Goal: Information Seeking & Learning: Compare options

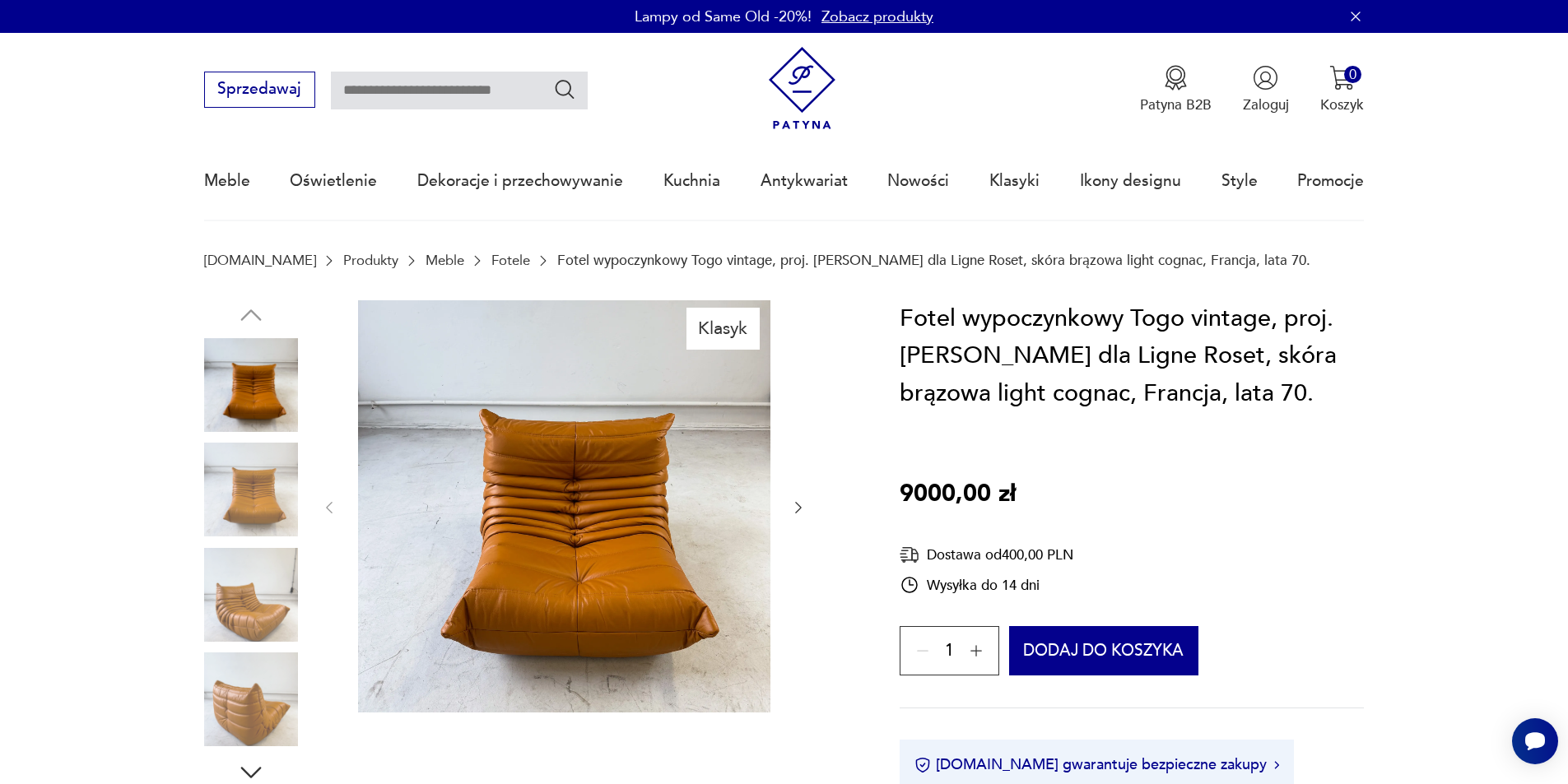
click at [639, 537] on img at bounding box center [563, 505] width 412 height 412
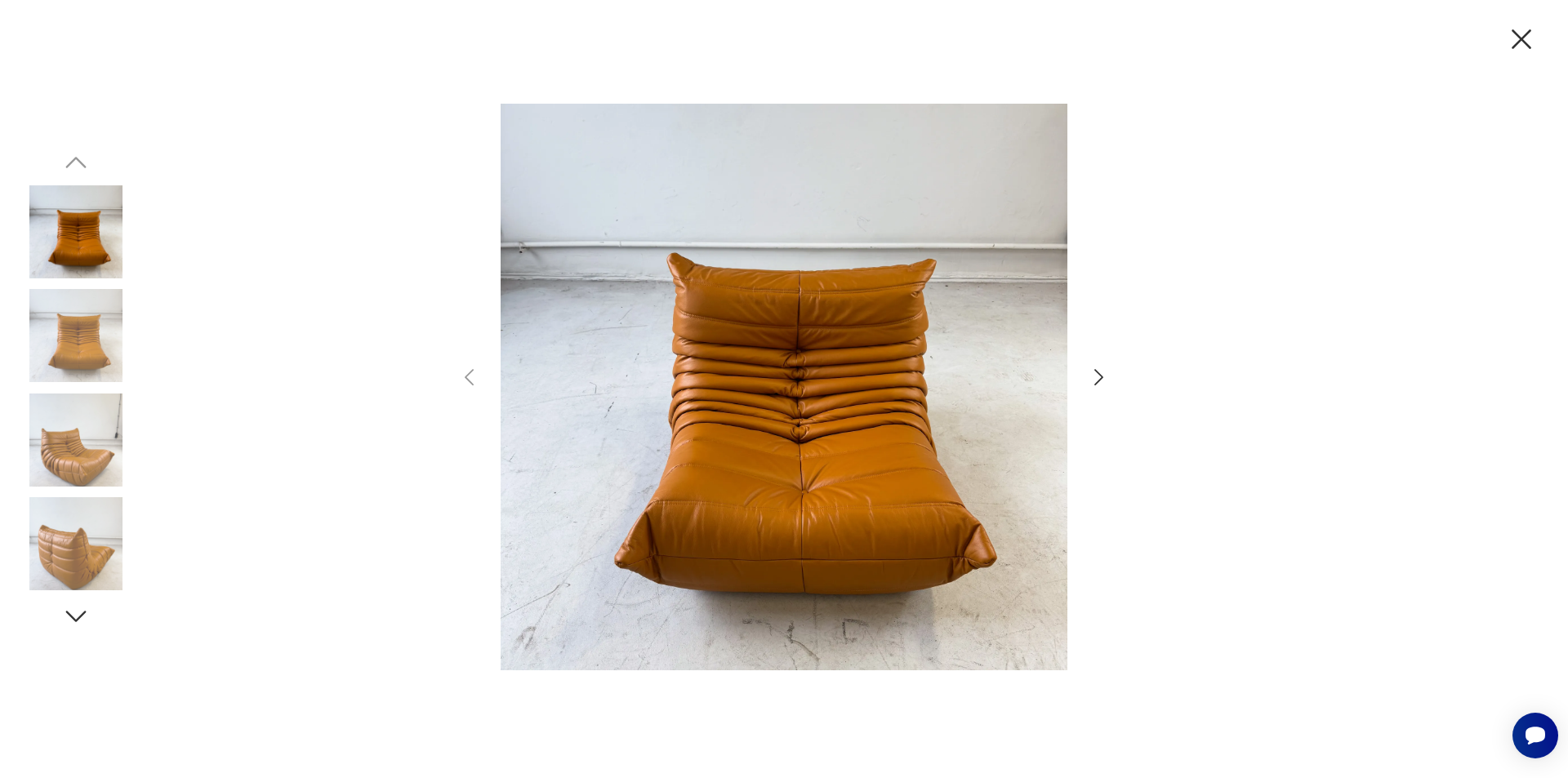
click at [1090, 369] on icon "button" at bounding box center [1099, 377] width 23 height 23
click at [1092, 369] on icon "button" at bounding box center [1099, 377] width 23 height 23
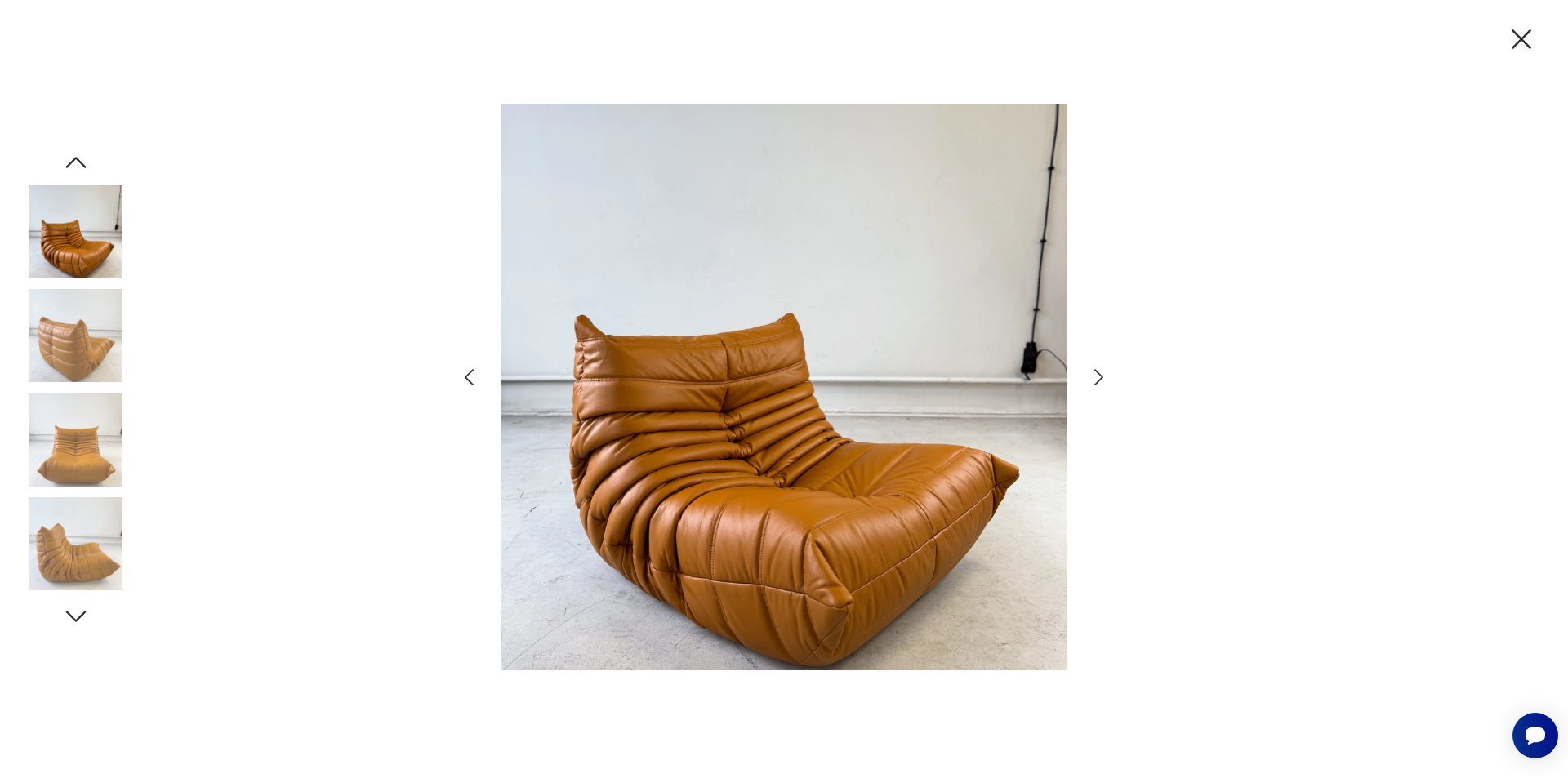
click at [1092, 369] on icon "button" at bounding box center [1099, 377] width 23 height 23
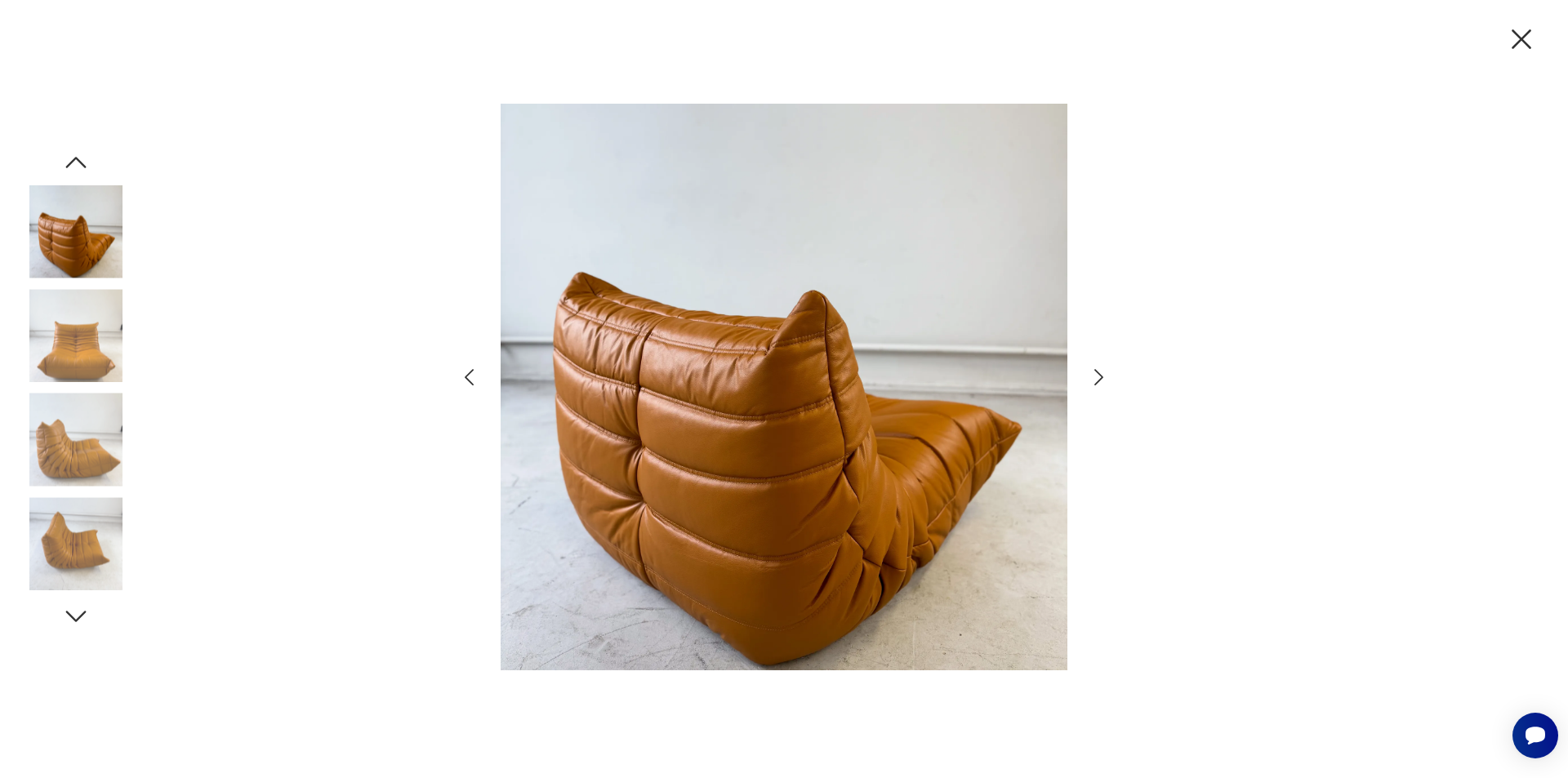
click at [1092, 369] on icon "button" at bounding box center [1099, 377] width 23 height 23
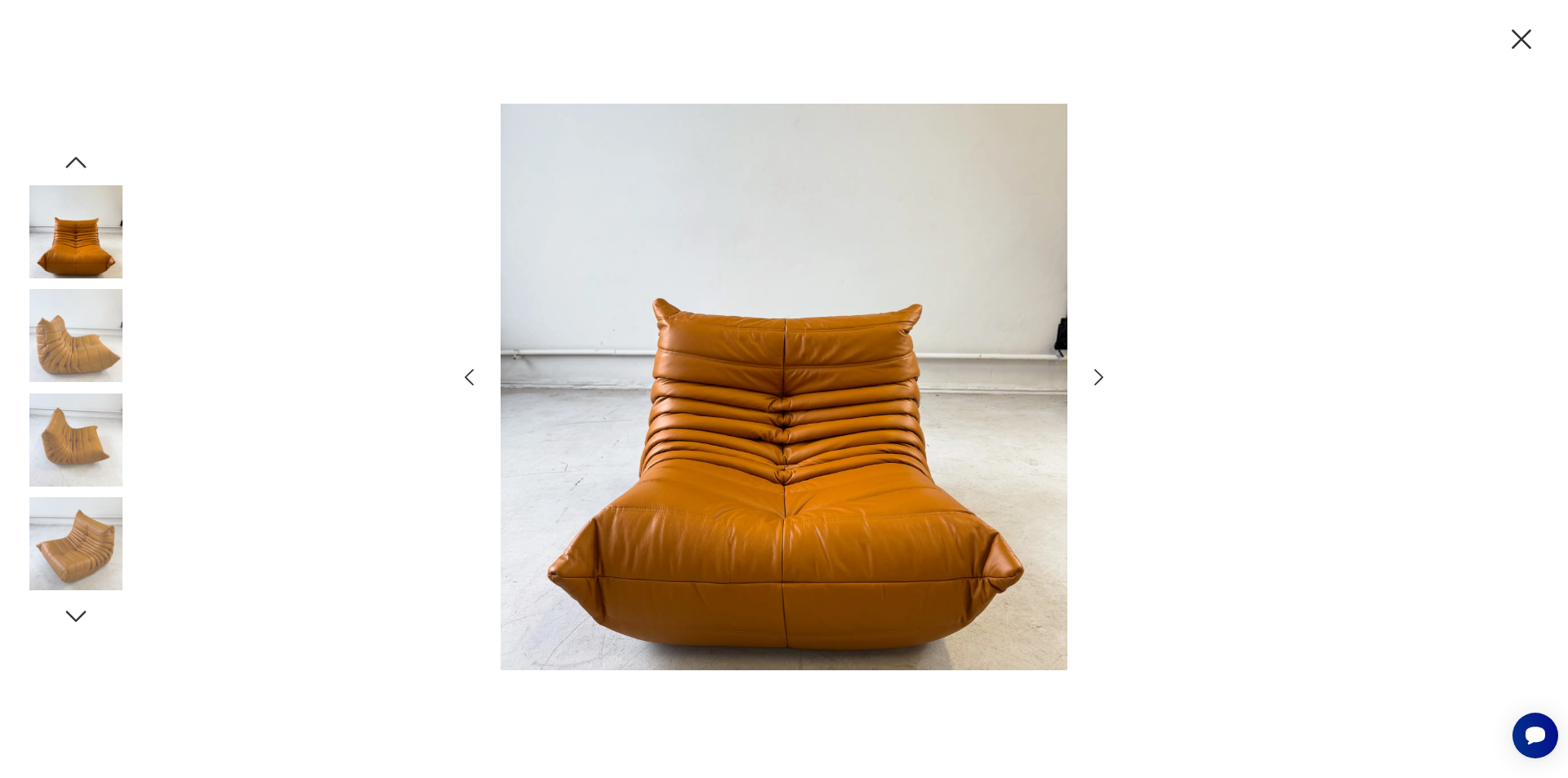
click at [1092, 369] on icon "button" at bounding box center [1099, 377] width 23 height 23
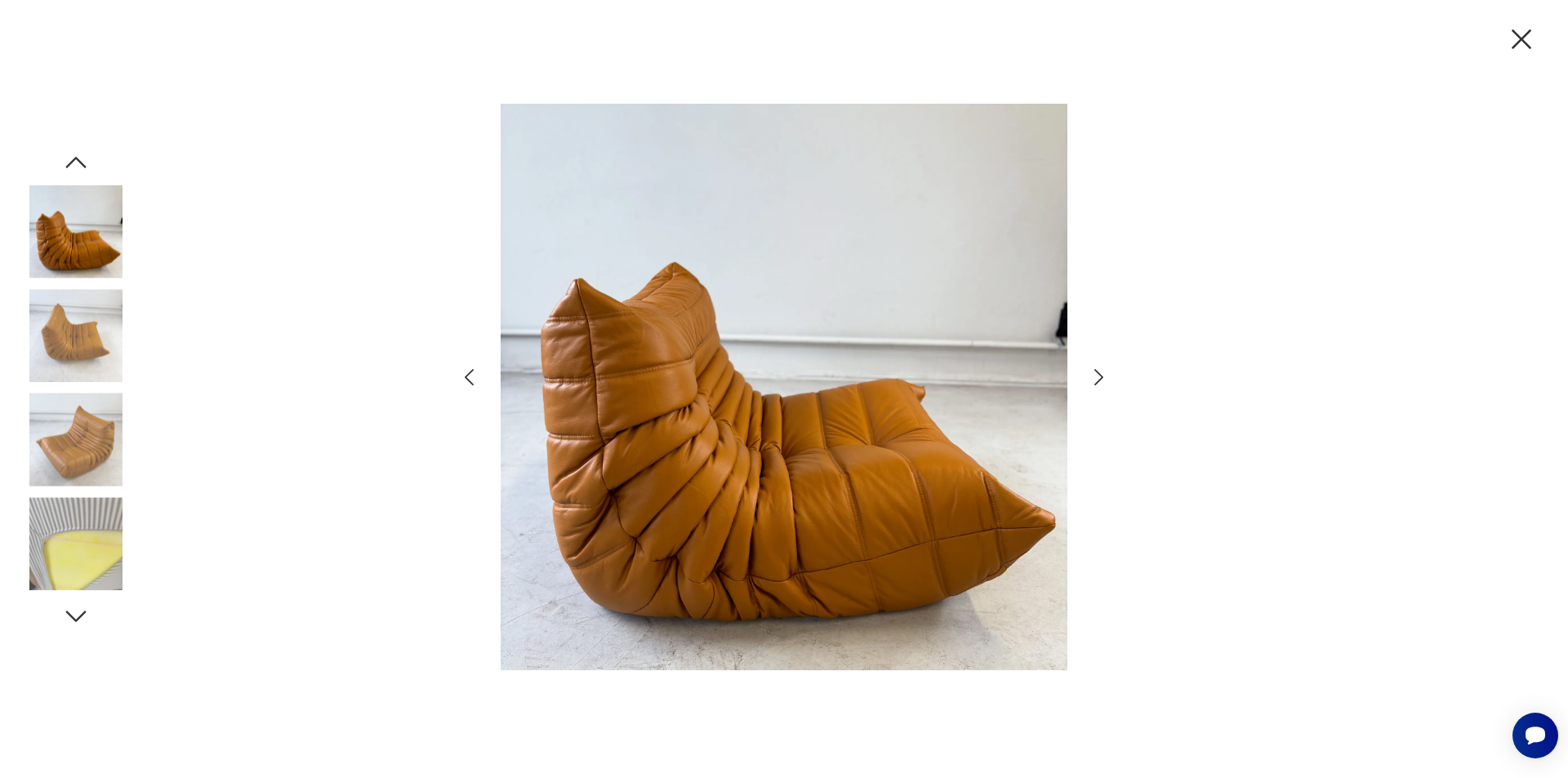
click at [1092, 369] on icon "button" at bounding box center [1099, 377] width 23 height 23
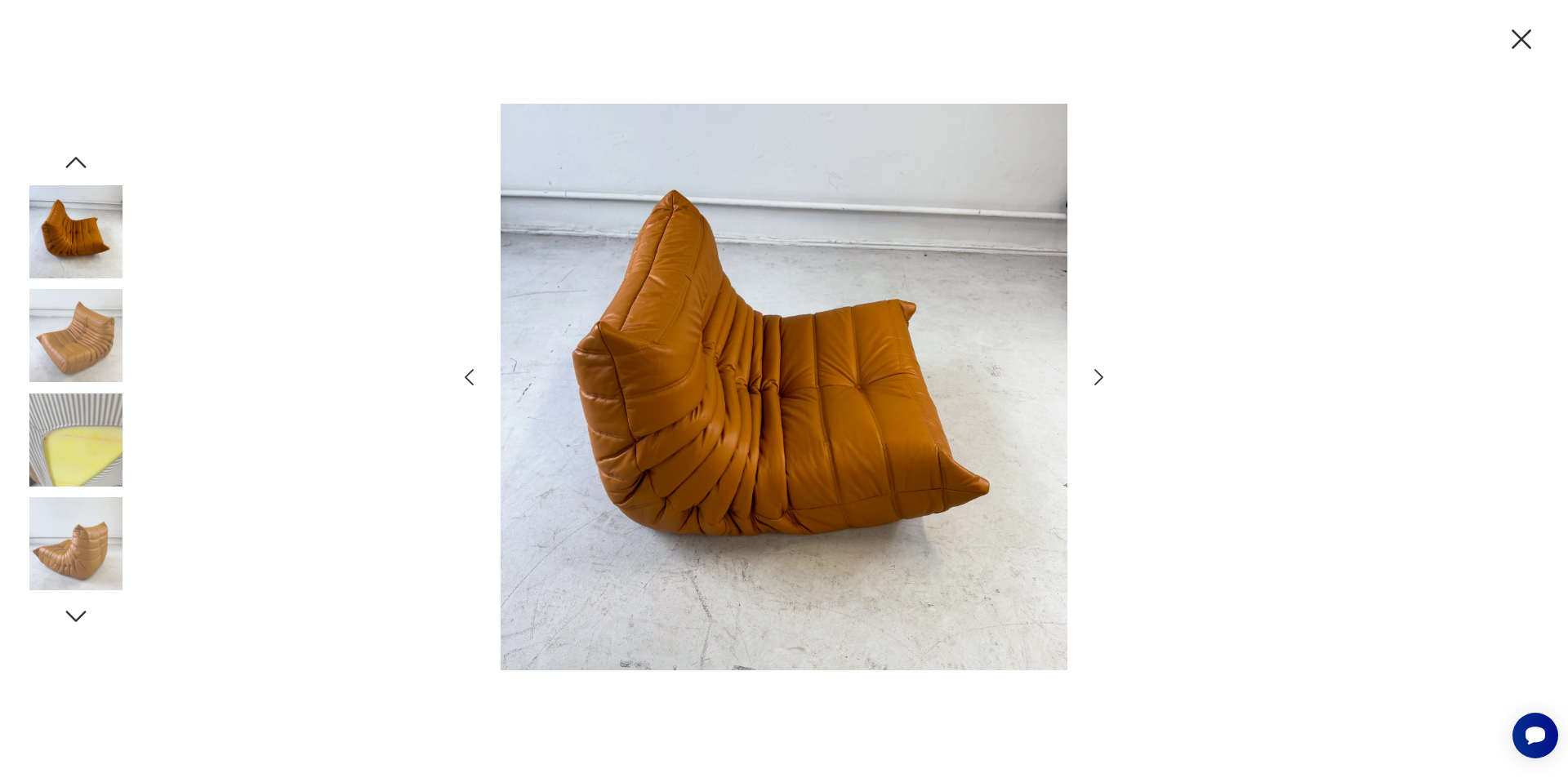
click at [1092, 369] on icon "button" at bounding box center [1099, 377] width 23 height 23
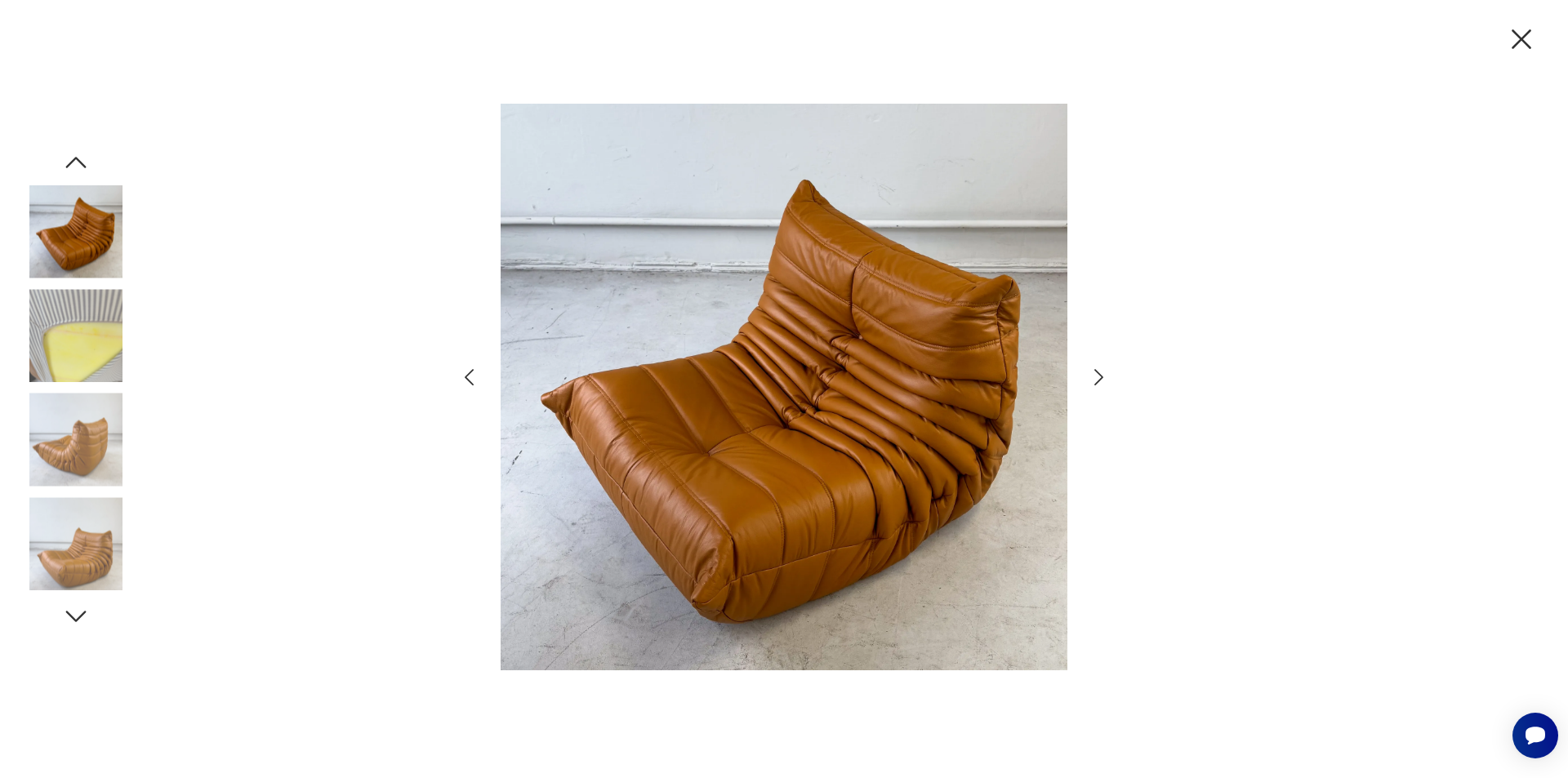
click at [1092, 369] on icon "button" at bounding box center [1099, 377] width 23 height 23
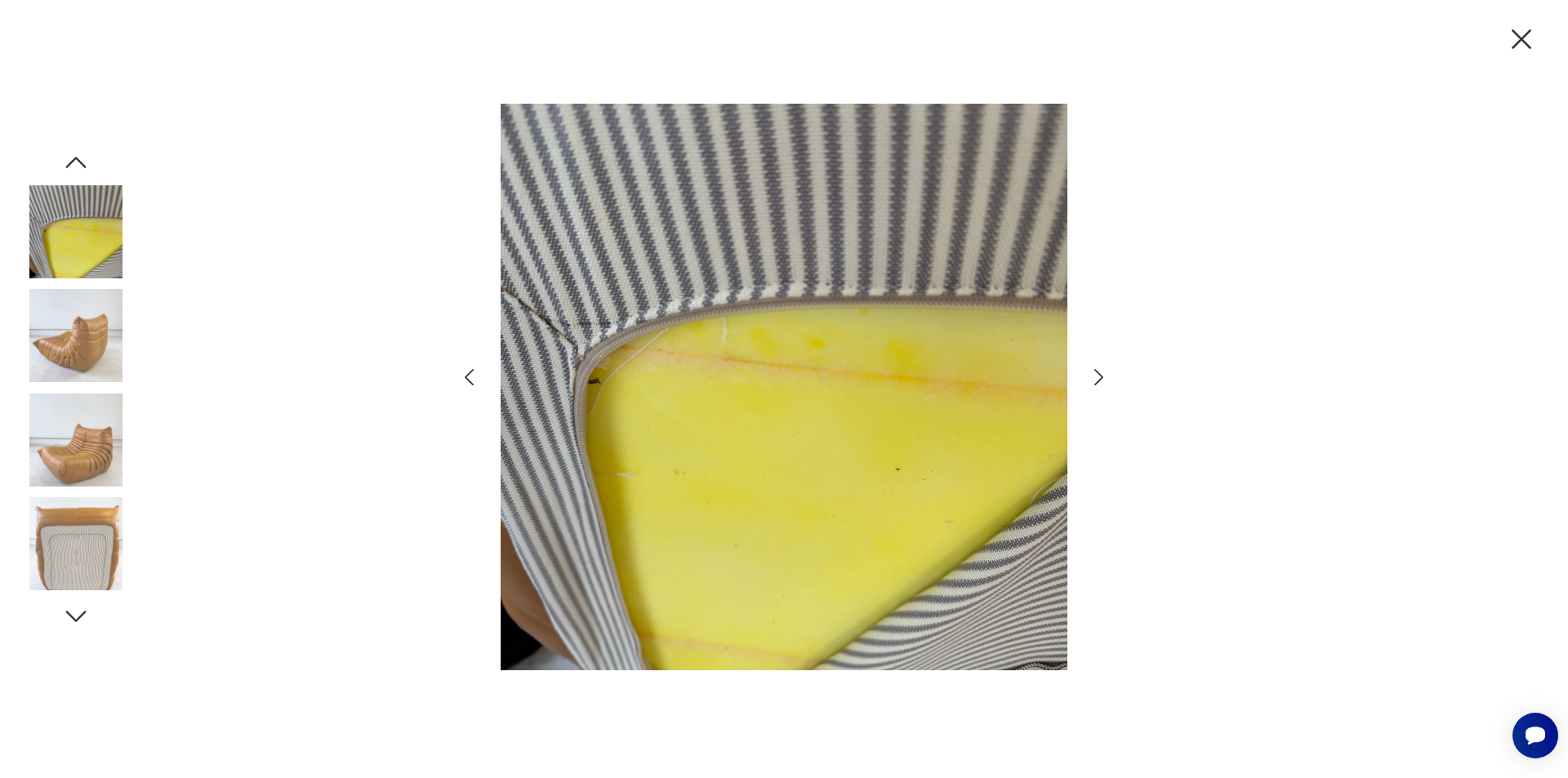
click at [1092, 369] on icon "button" at bounding box center [1099, 377] width 23 height 23
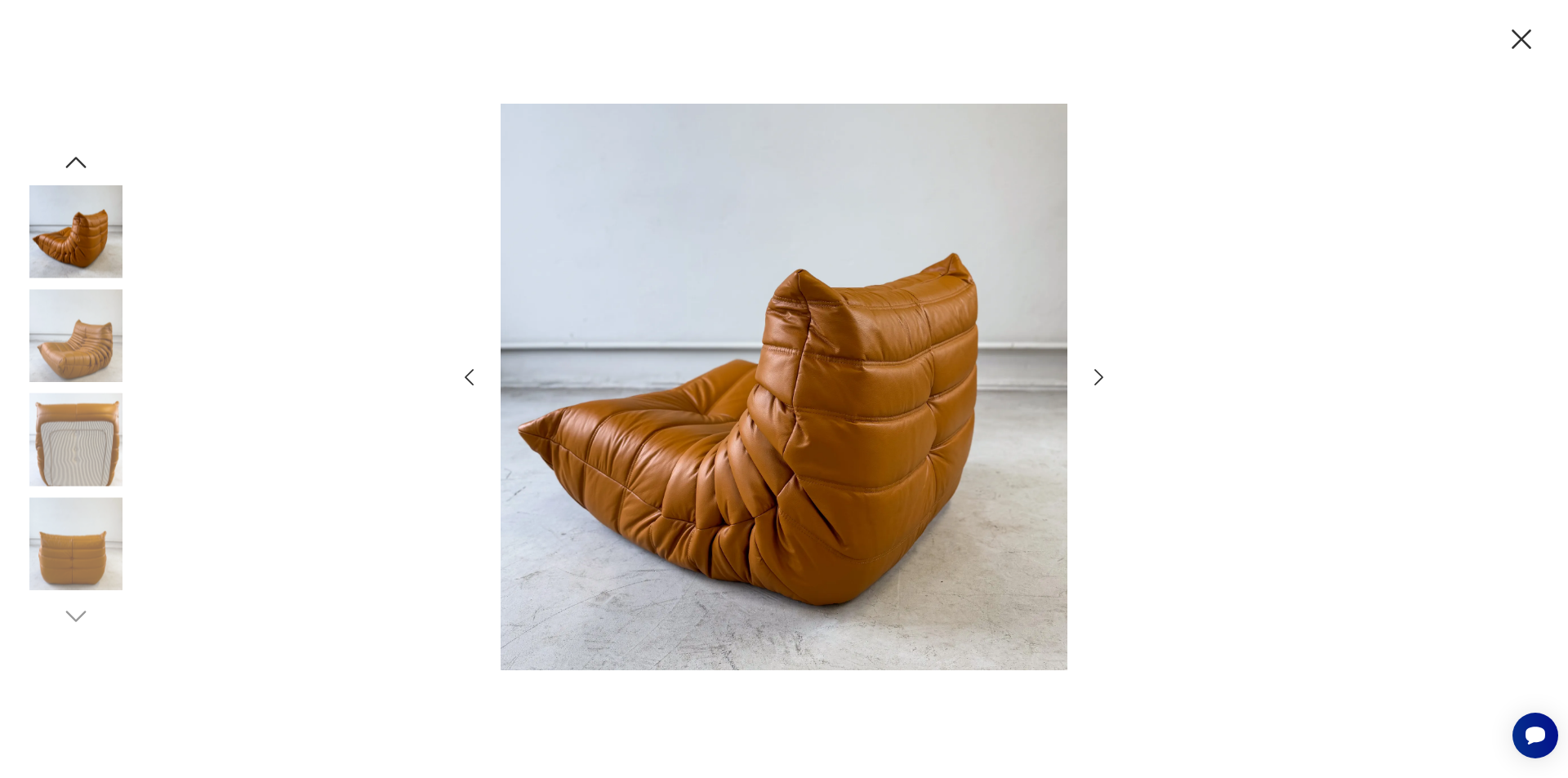
click at [1092, 369] on icon "button" at bounding box center [1099, 377] width 23 height 23
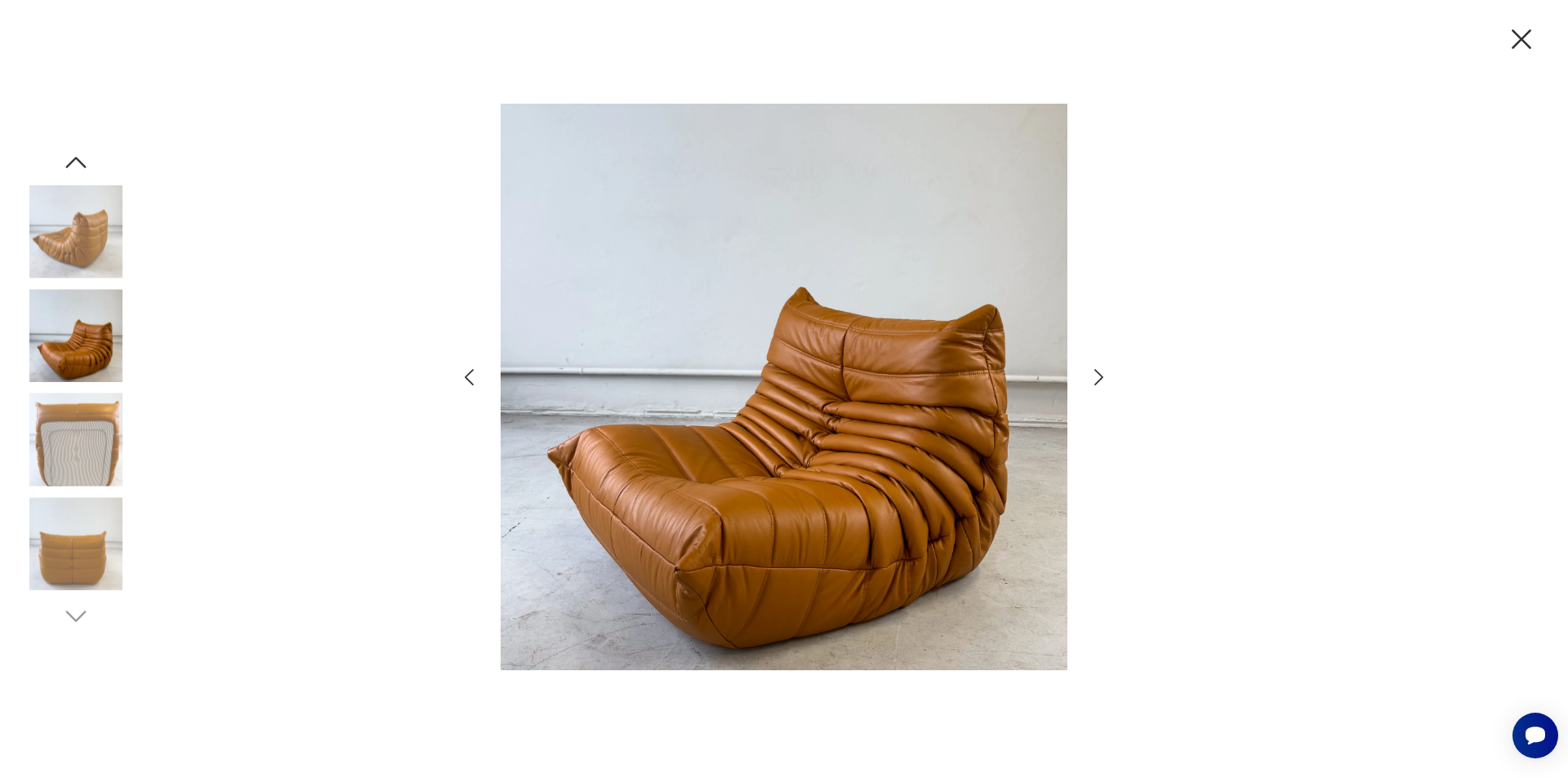
click at [1092, 369] on icon "button" at bounding box center [1099, 377] width 23 height 23
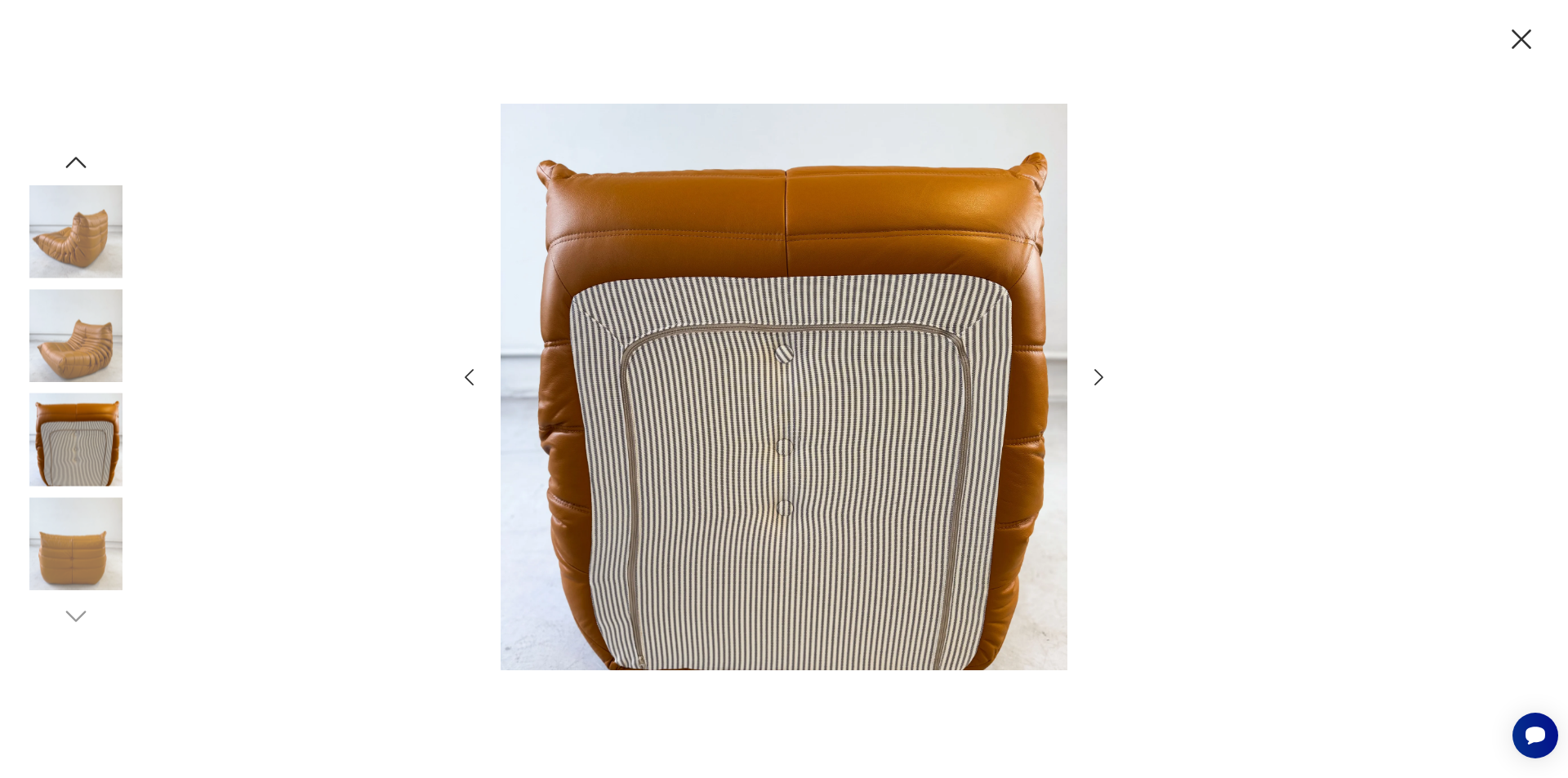
click at [1092, 369] on icon "button" at bounding box center [1099, 377] width 23 height 23
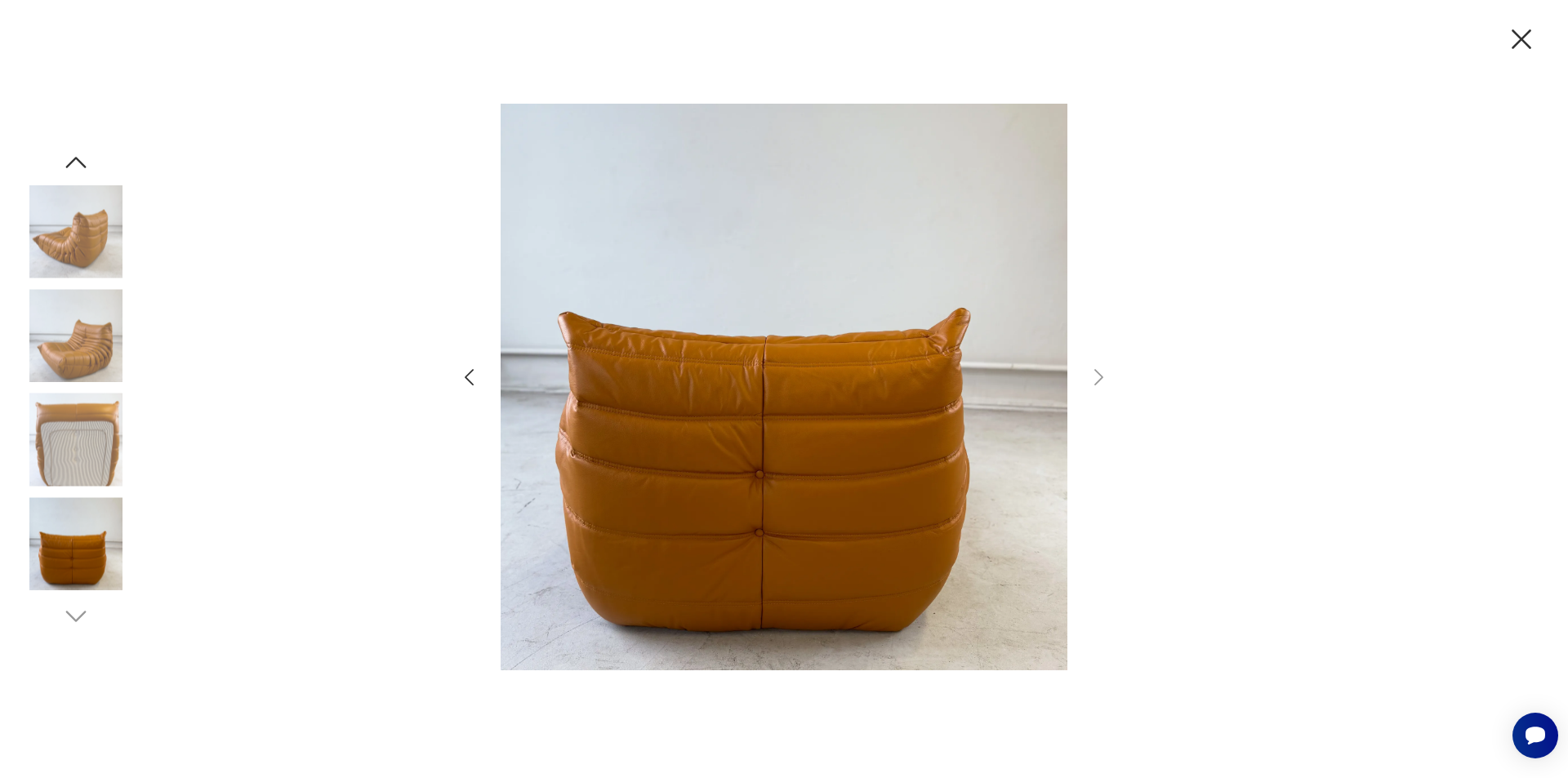
click at [1528, 35] on icon "button" at bounding box center [1521, 39] width 35 height 35
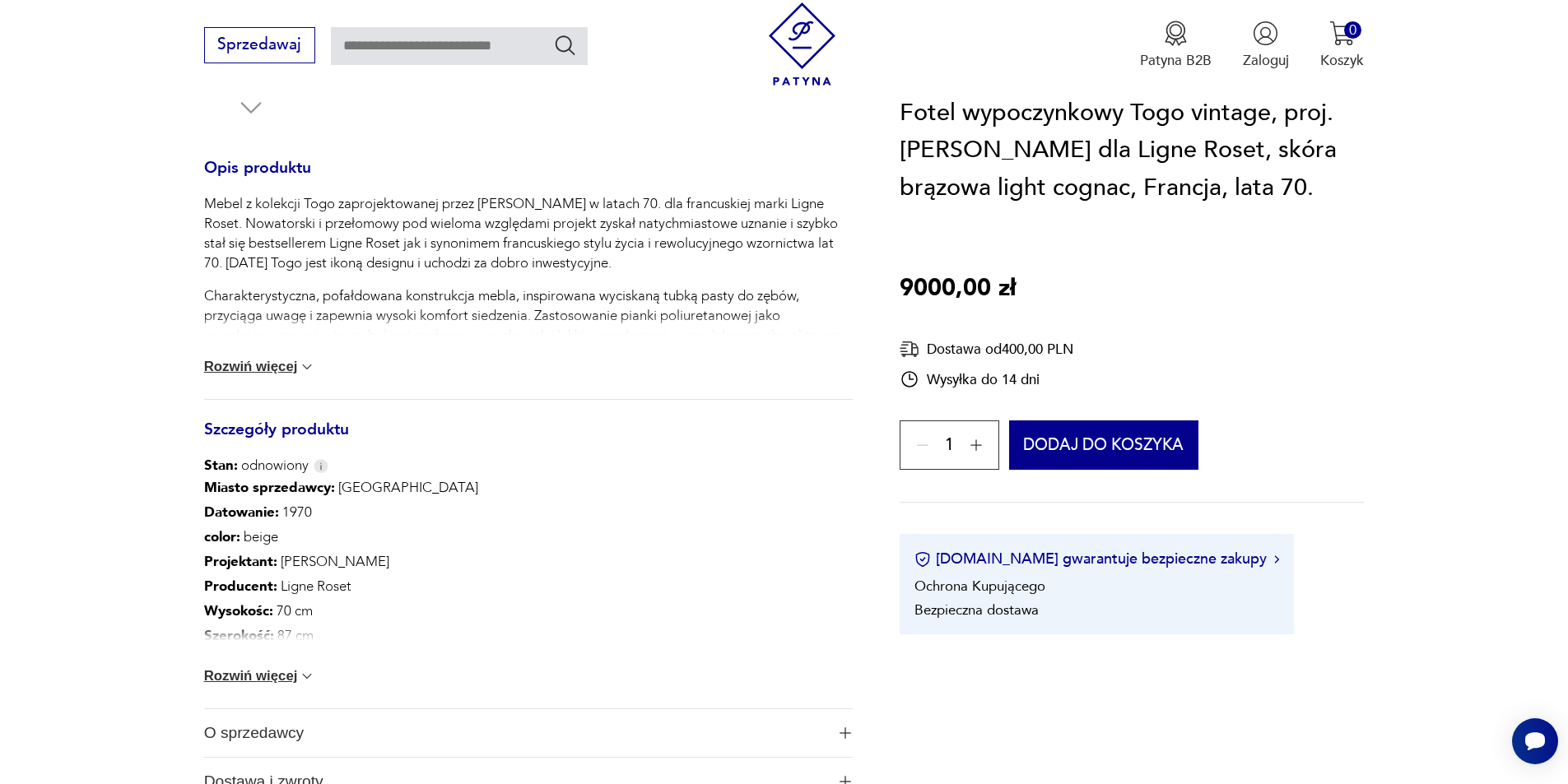
scroll to position [822, 0]
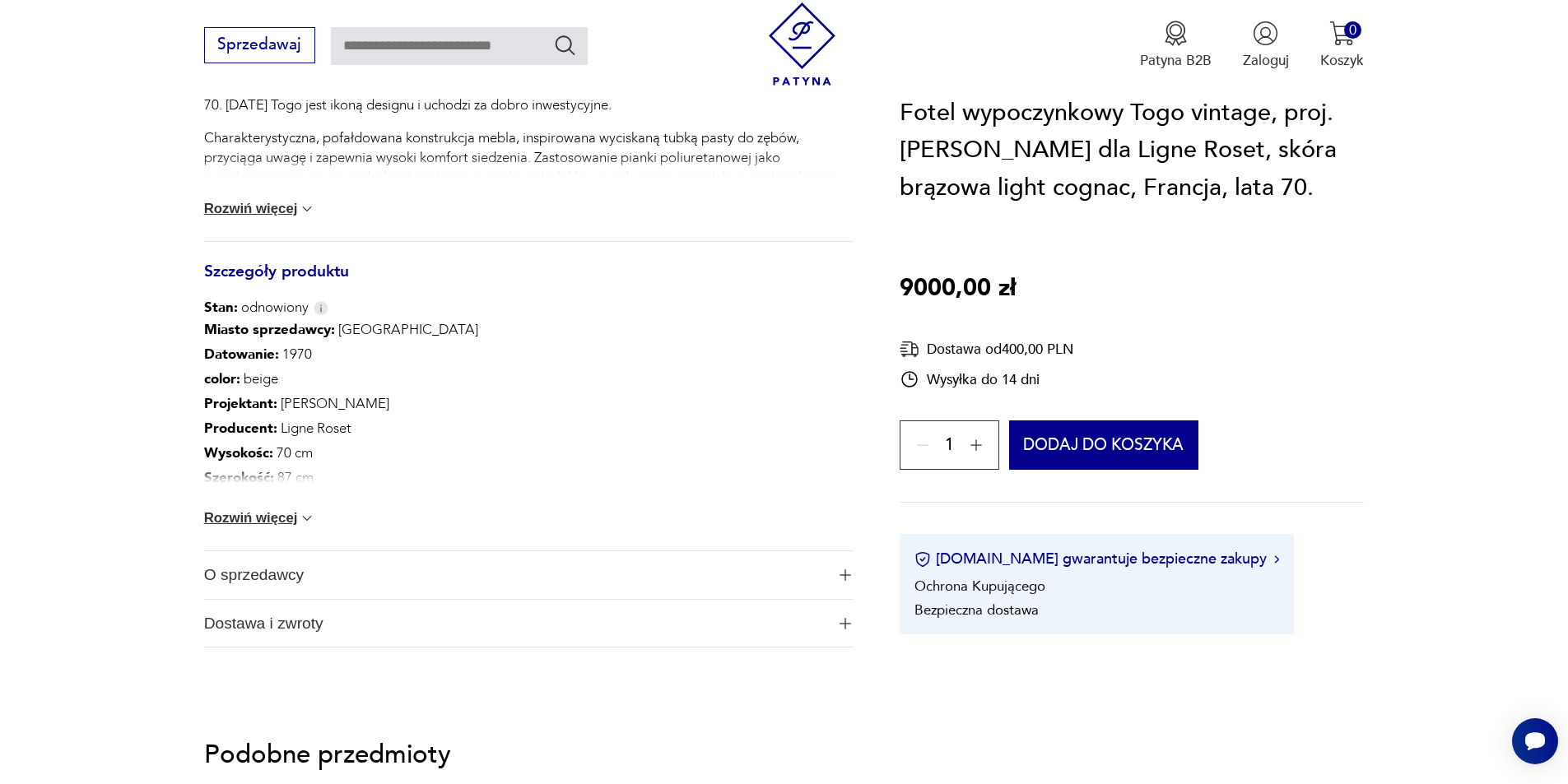
click at [243, 518] on button "Rozwiń więcej" at bounding box center [260, 517] width 112 height 17
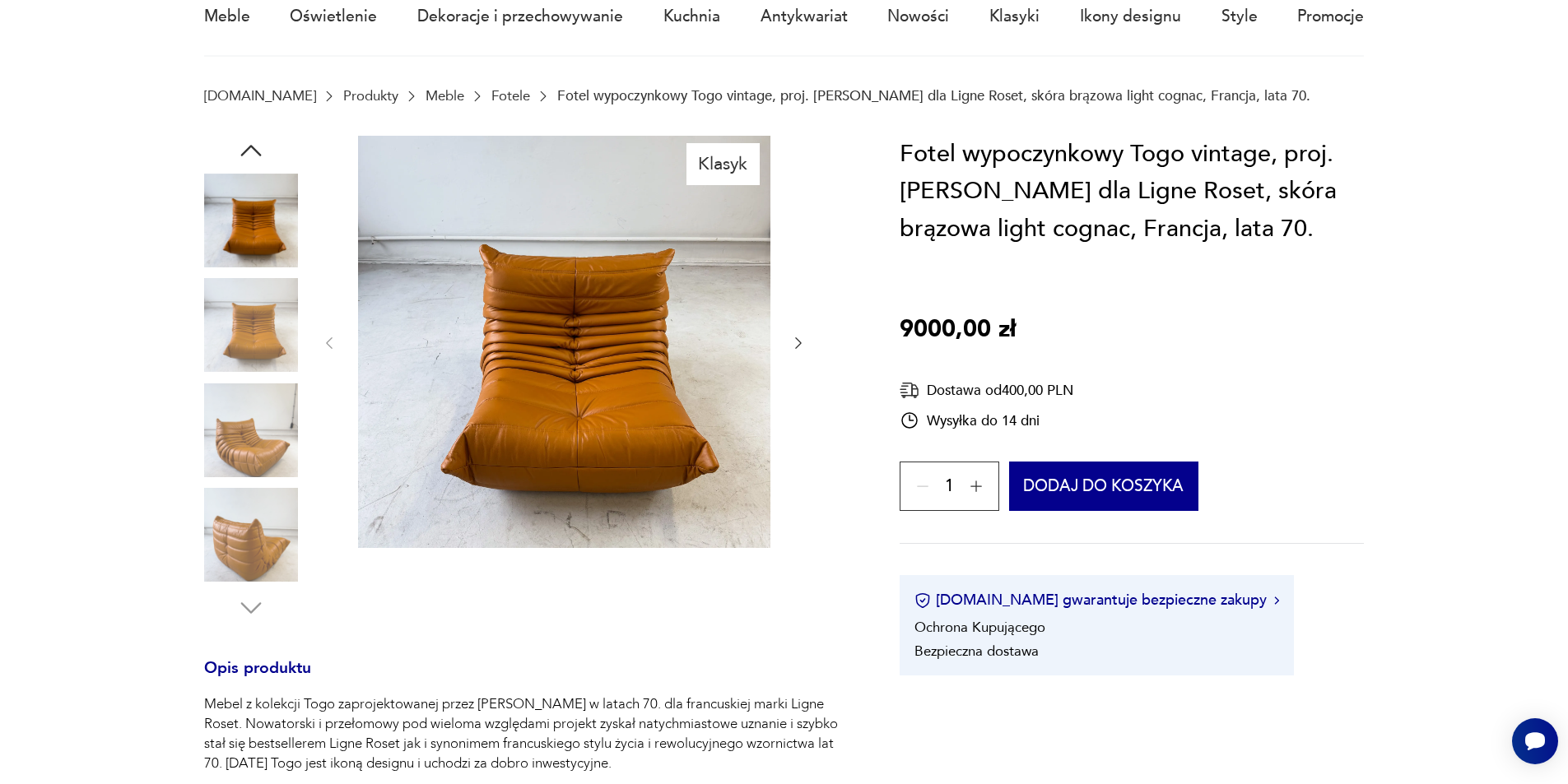
scroll to position [0, 0]
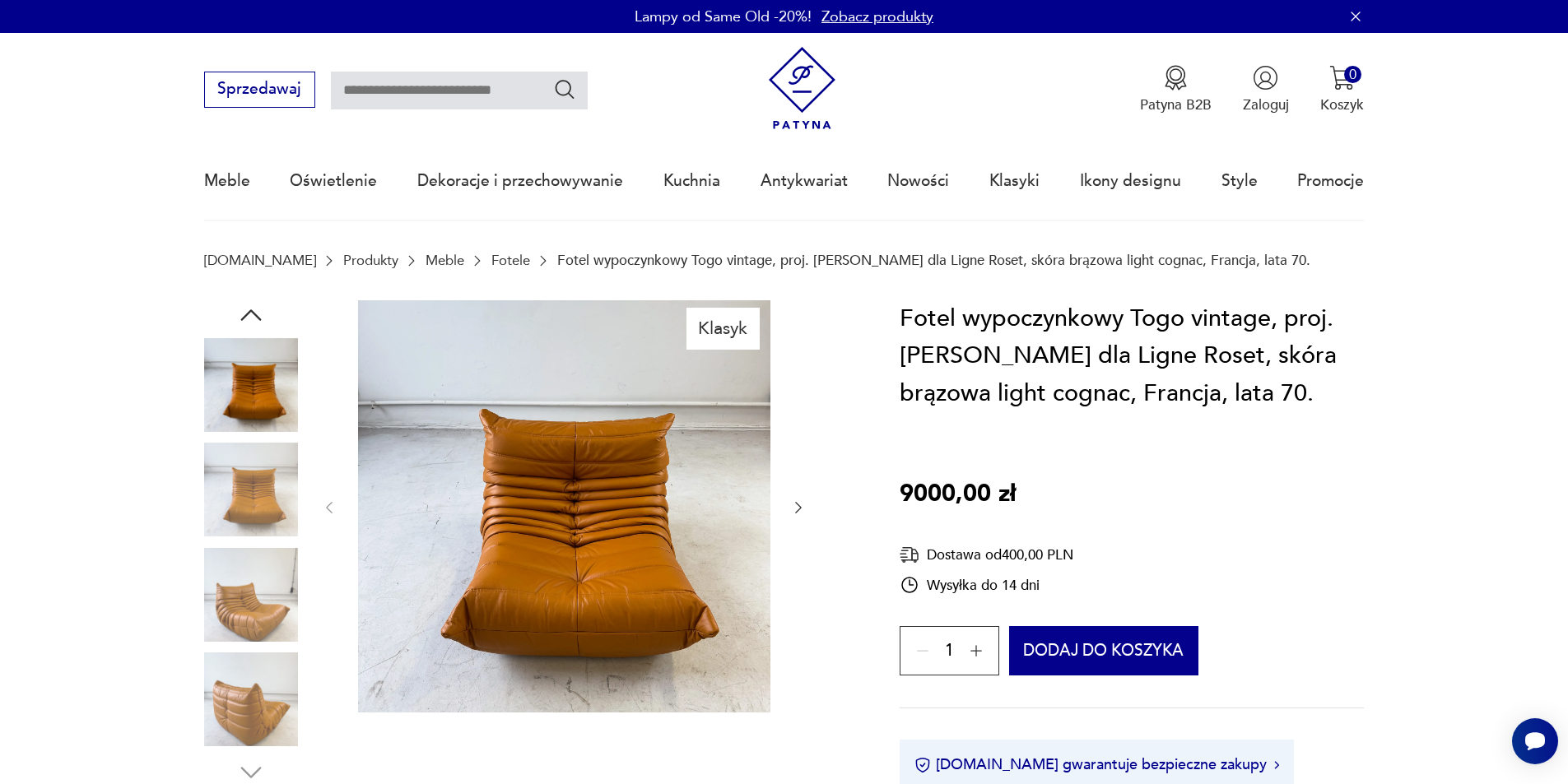
click at [425, 87] on input "text" at bounding box center [459, 90] width 257 height 38
type input "****"
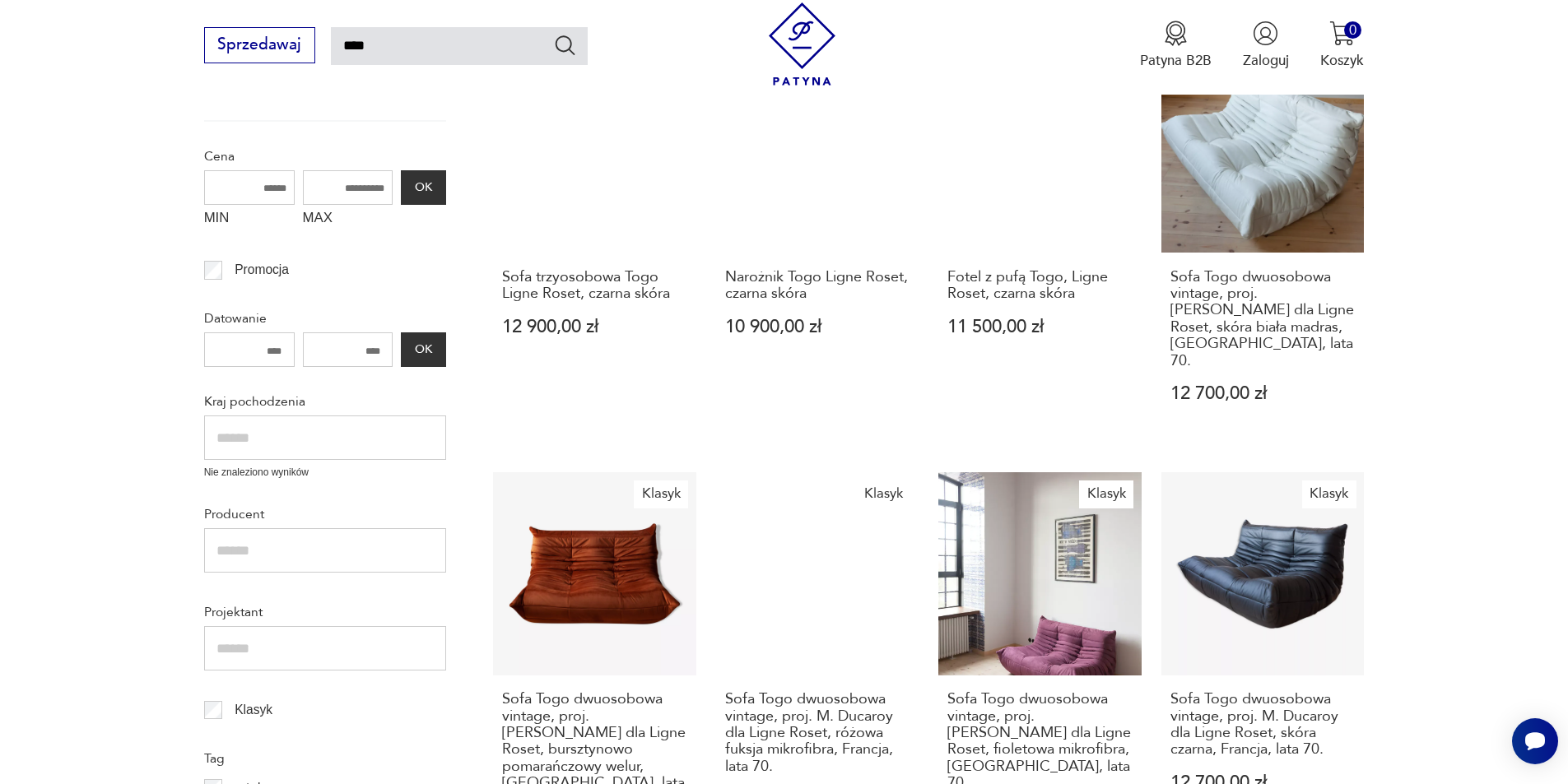
scroll to position [506, 0]
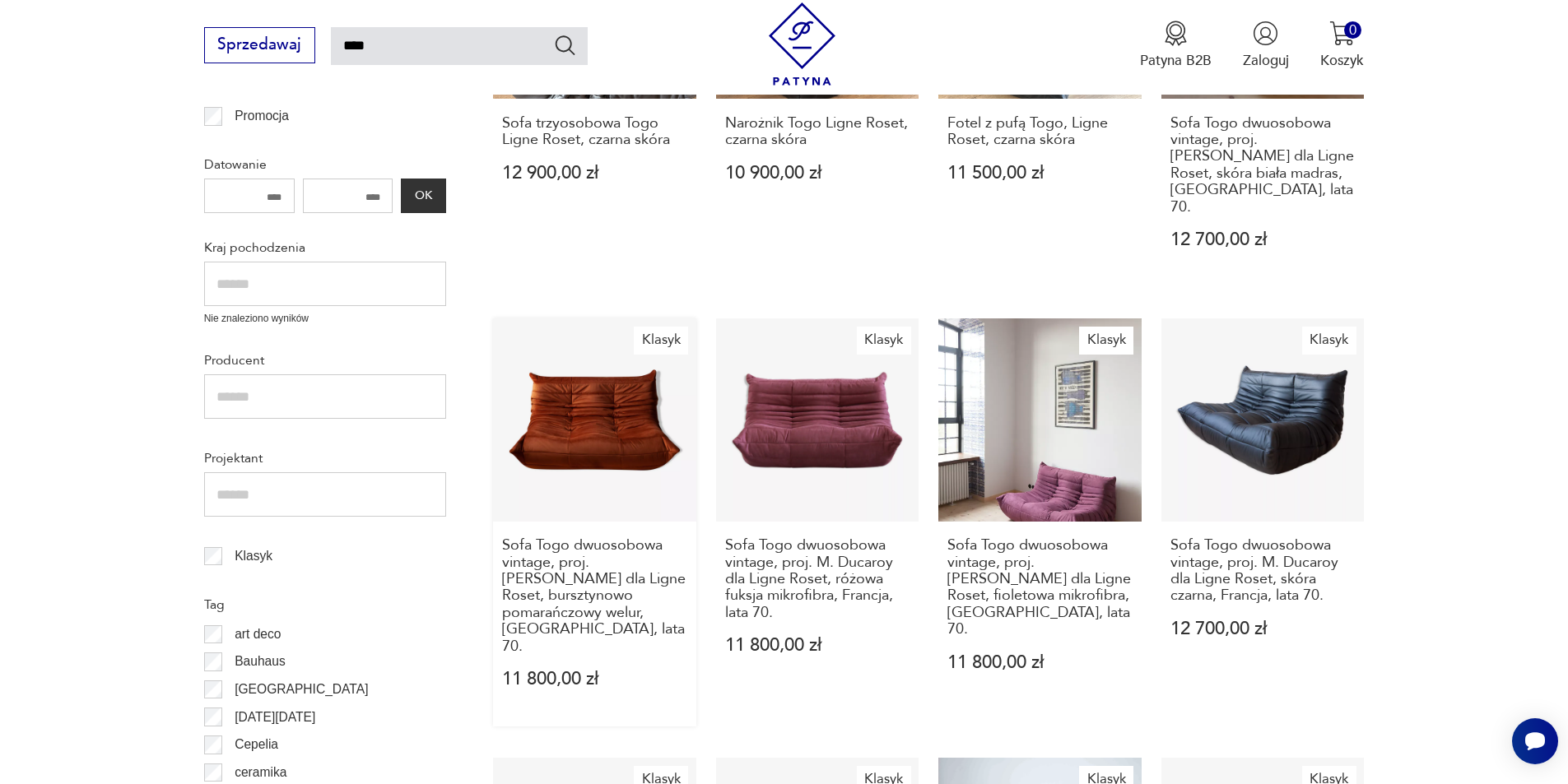
click at [575, 384] on link "Klasyk Sofa Togo dwuosobowa vintage, proj. [PERSON_NAME] dla Ligne Roset, bursz…" at bounding box center [595, 522] width 203 height 408
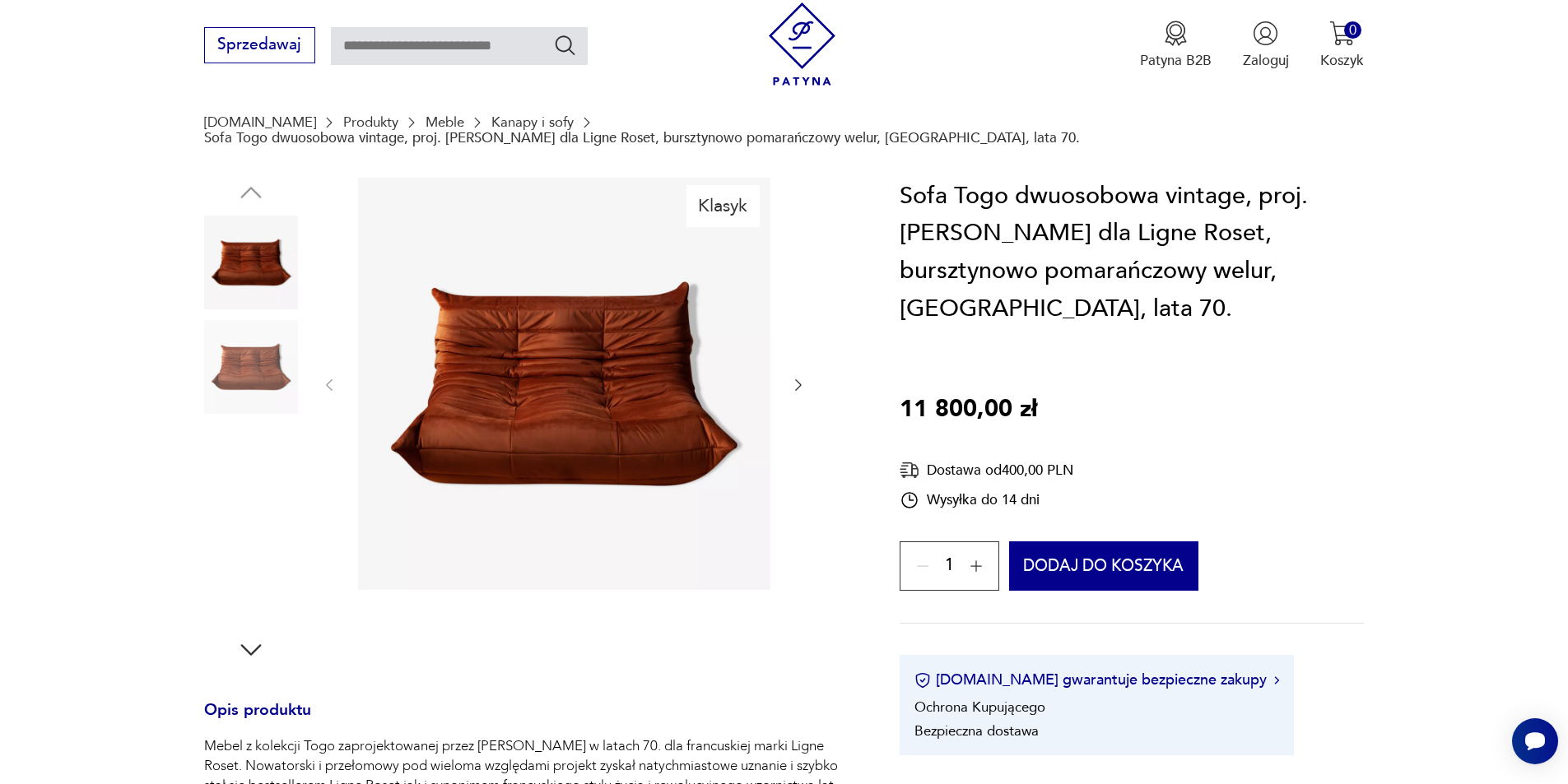
scroll to position [329, 0]
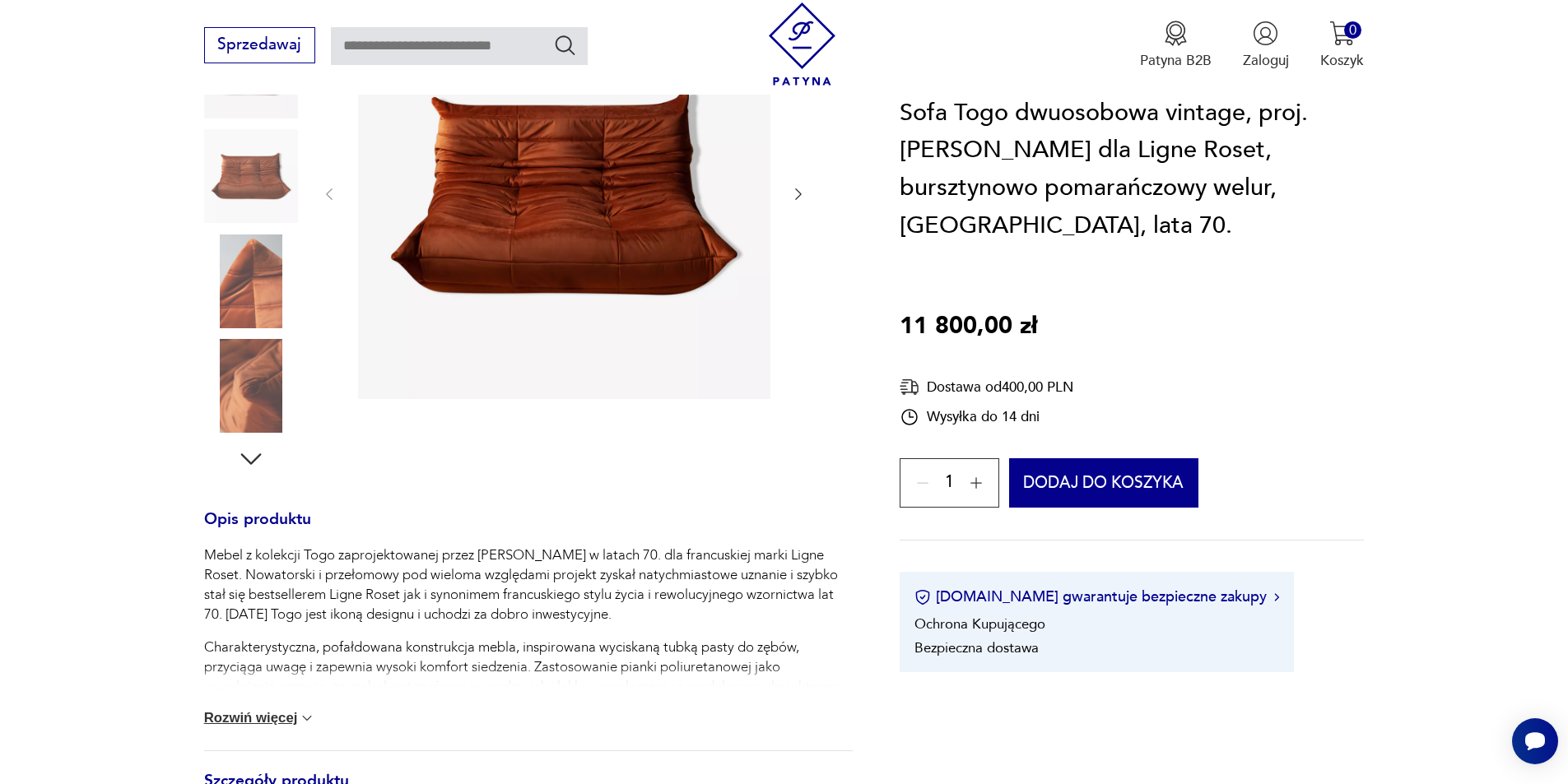
click at [242, 710] on button "Rozwiń więcej" at bounding box center [260, 718] width 112 height 17
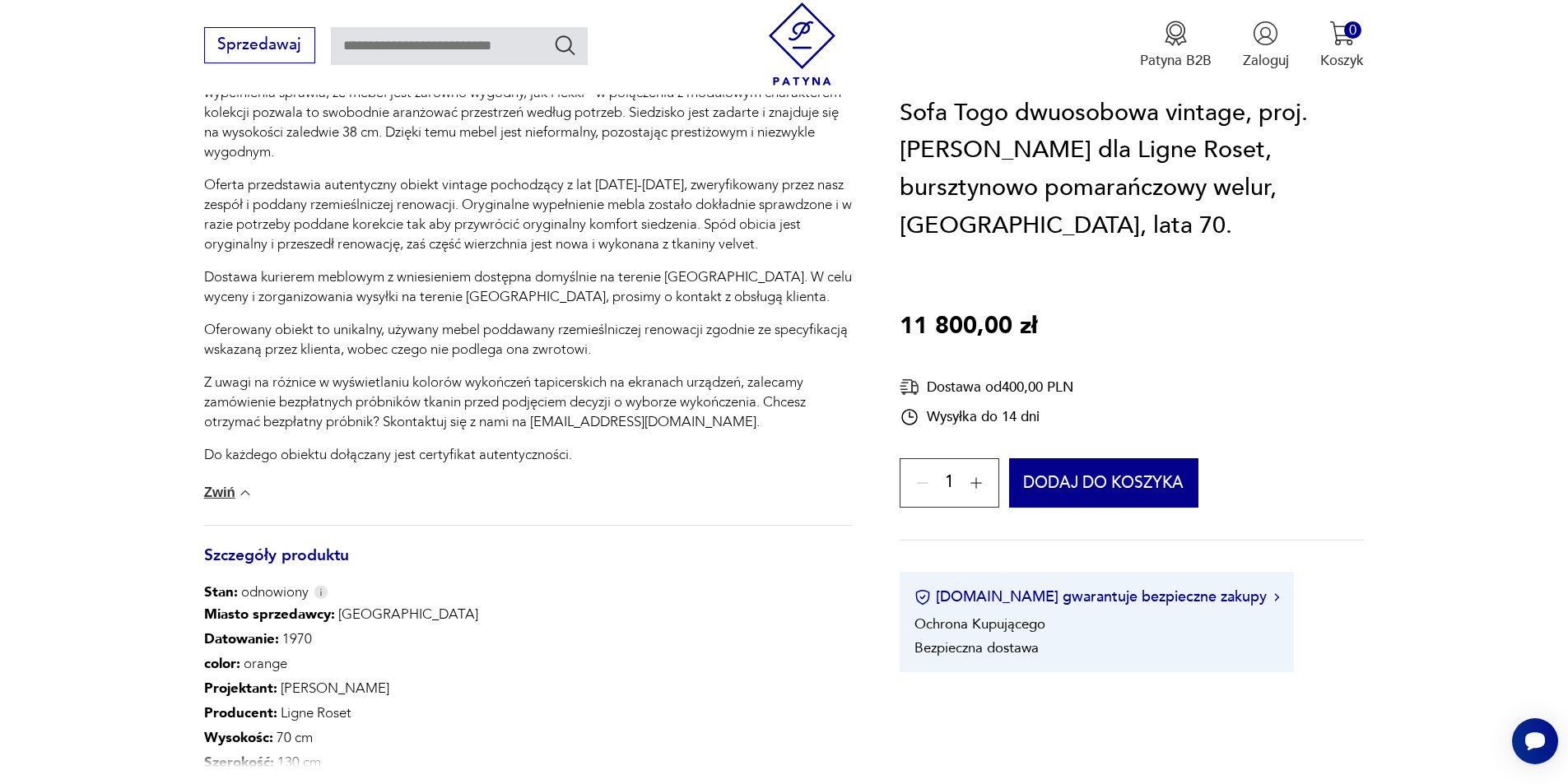
scroll to position [987, 0]
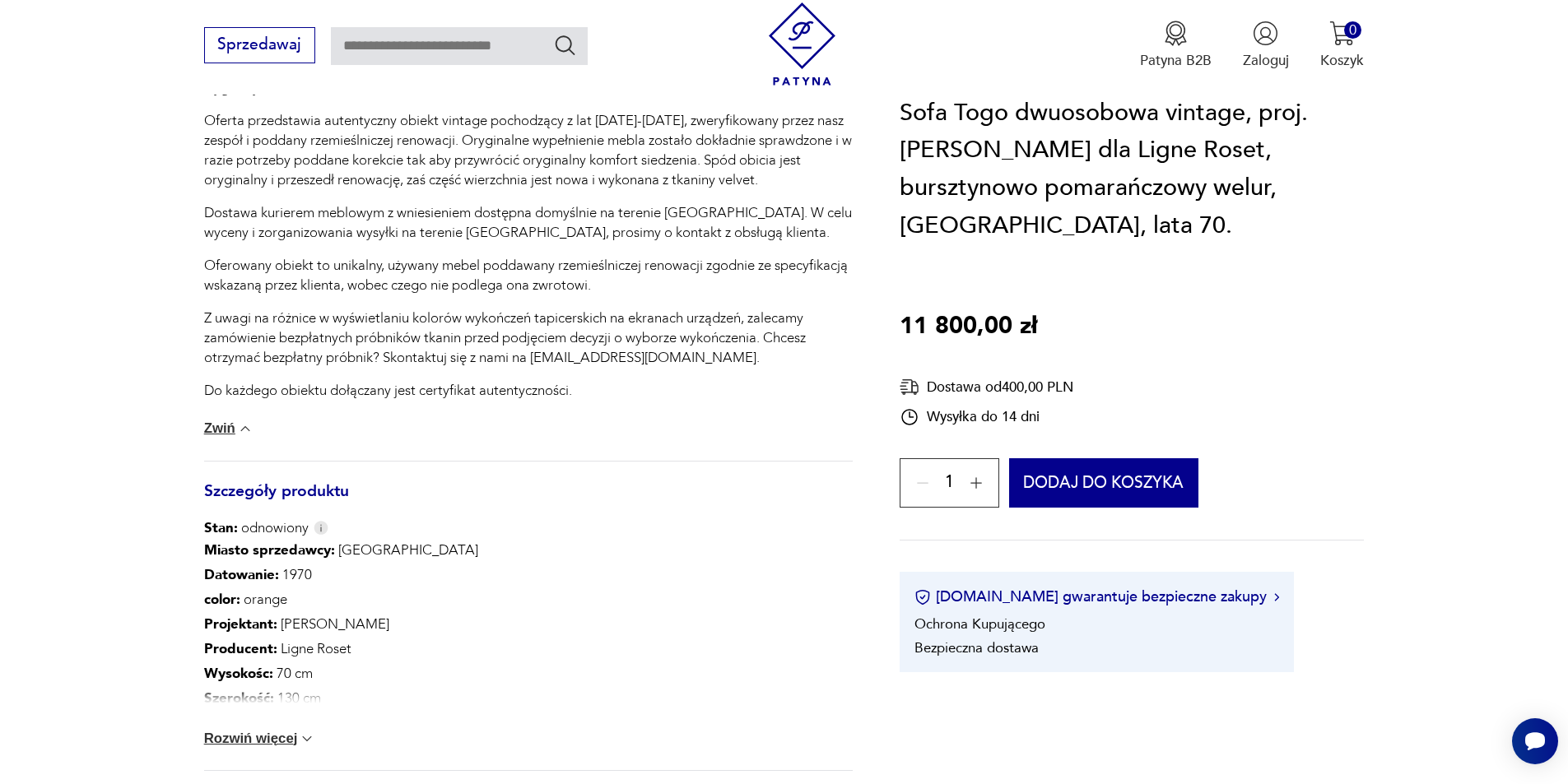
click at [272, 731] on button "Rozwiń więcej" at bounding box center [260, 739] width 112 height 17
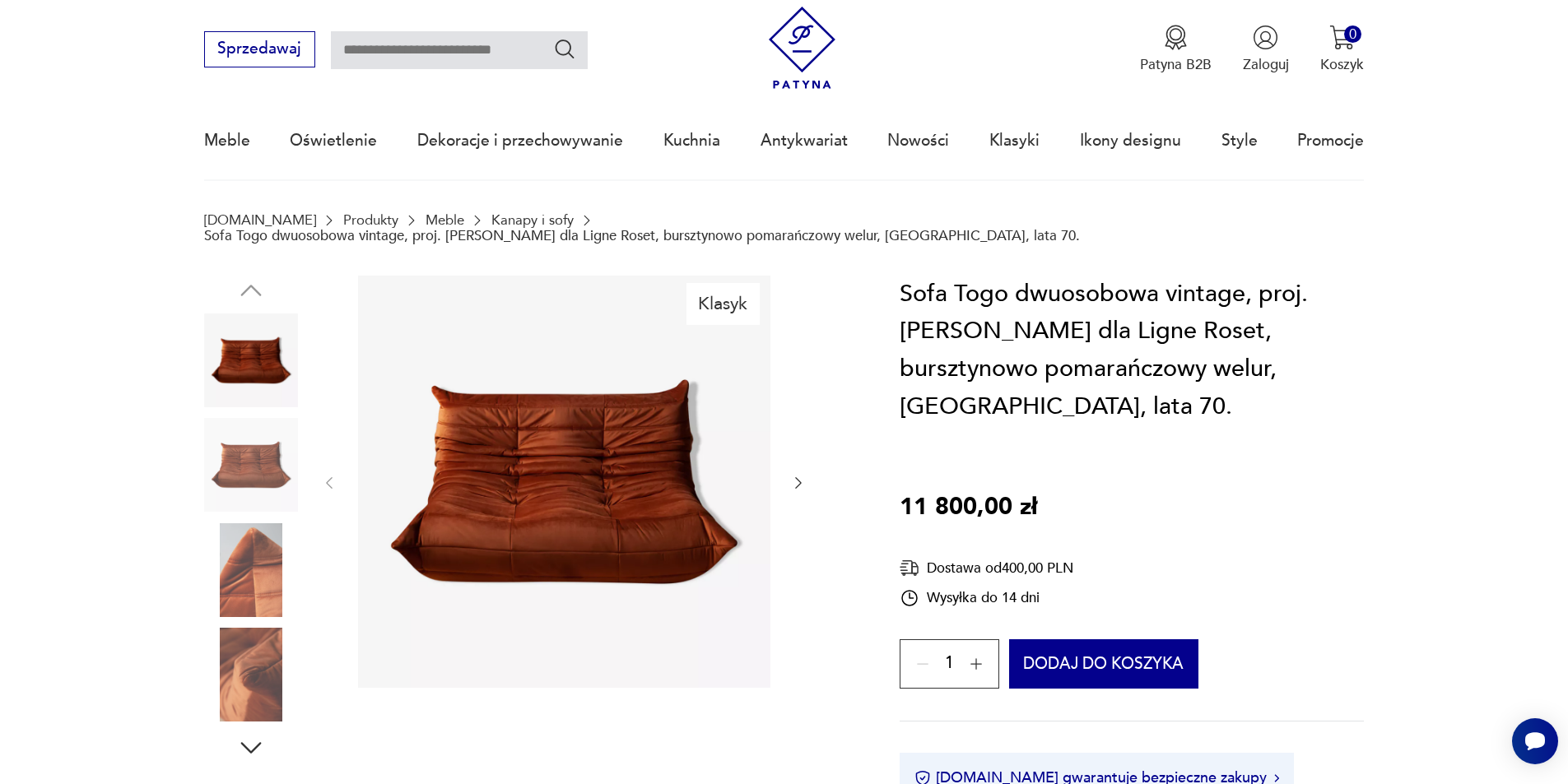
scroll to position [0, 0]
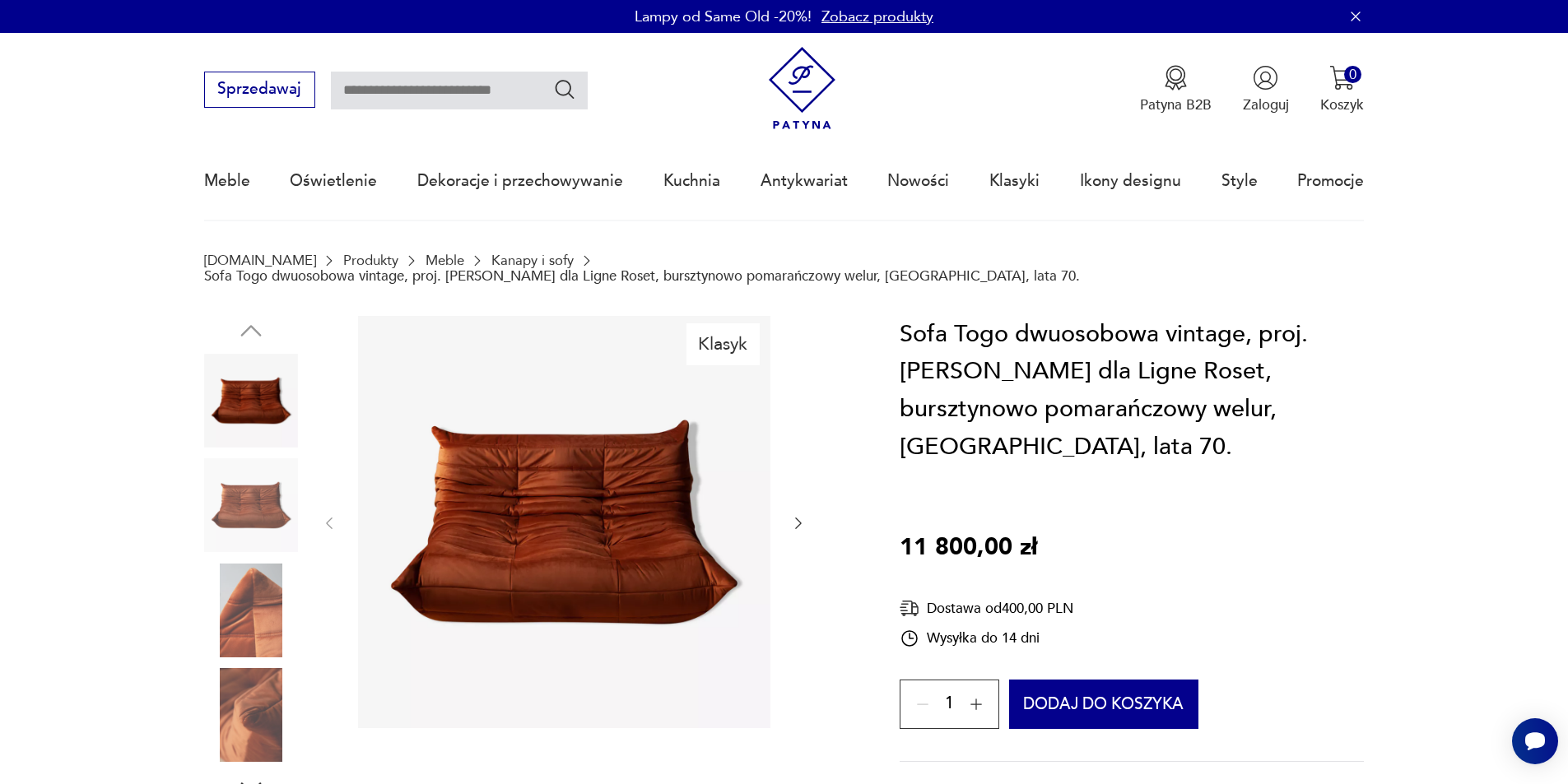
type input "****"
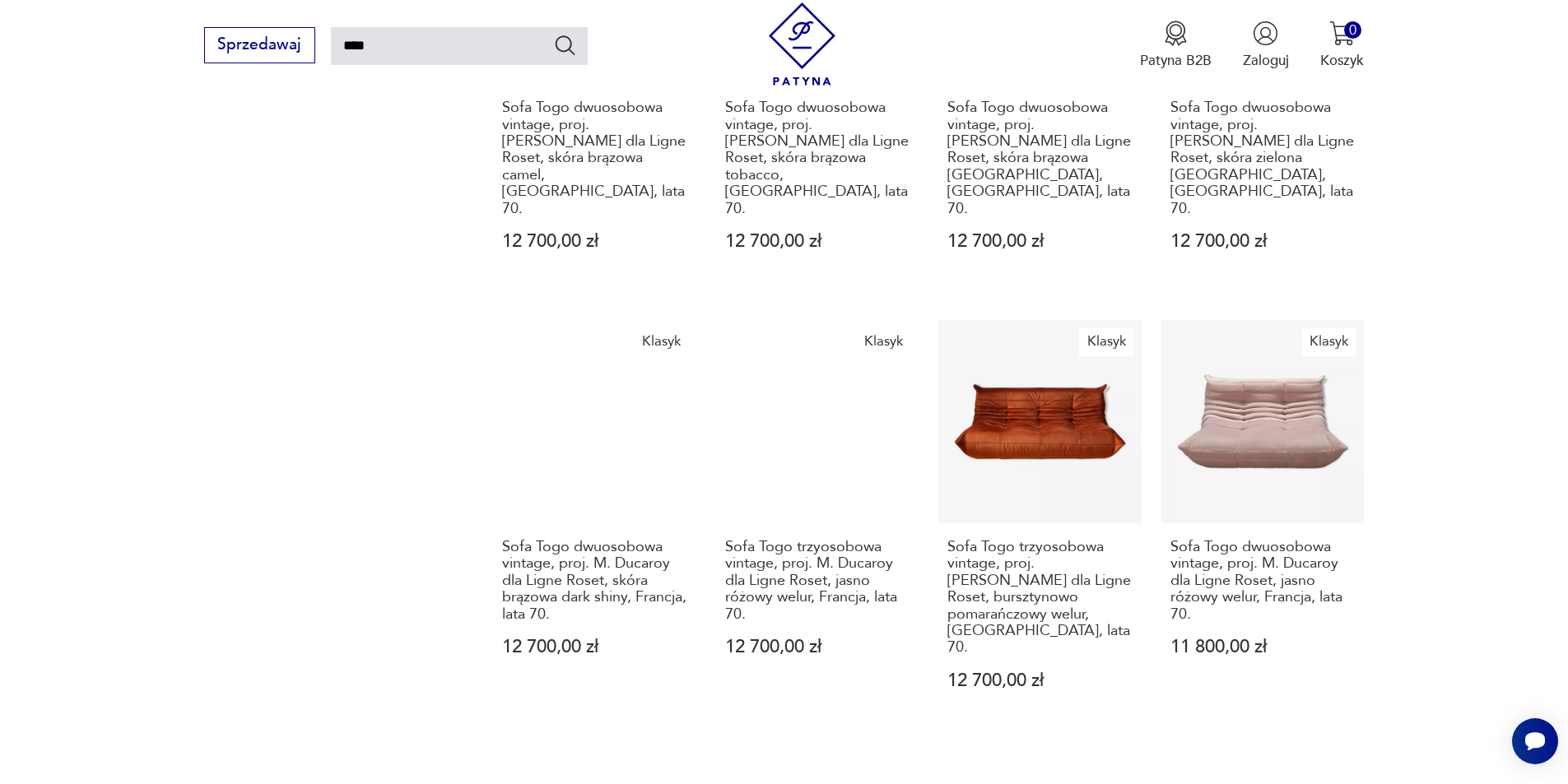
scroll to position [1657, 0]
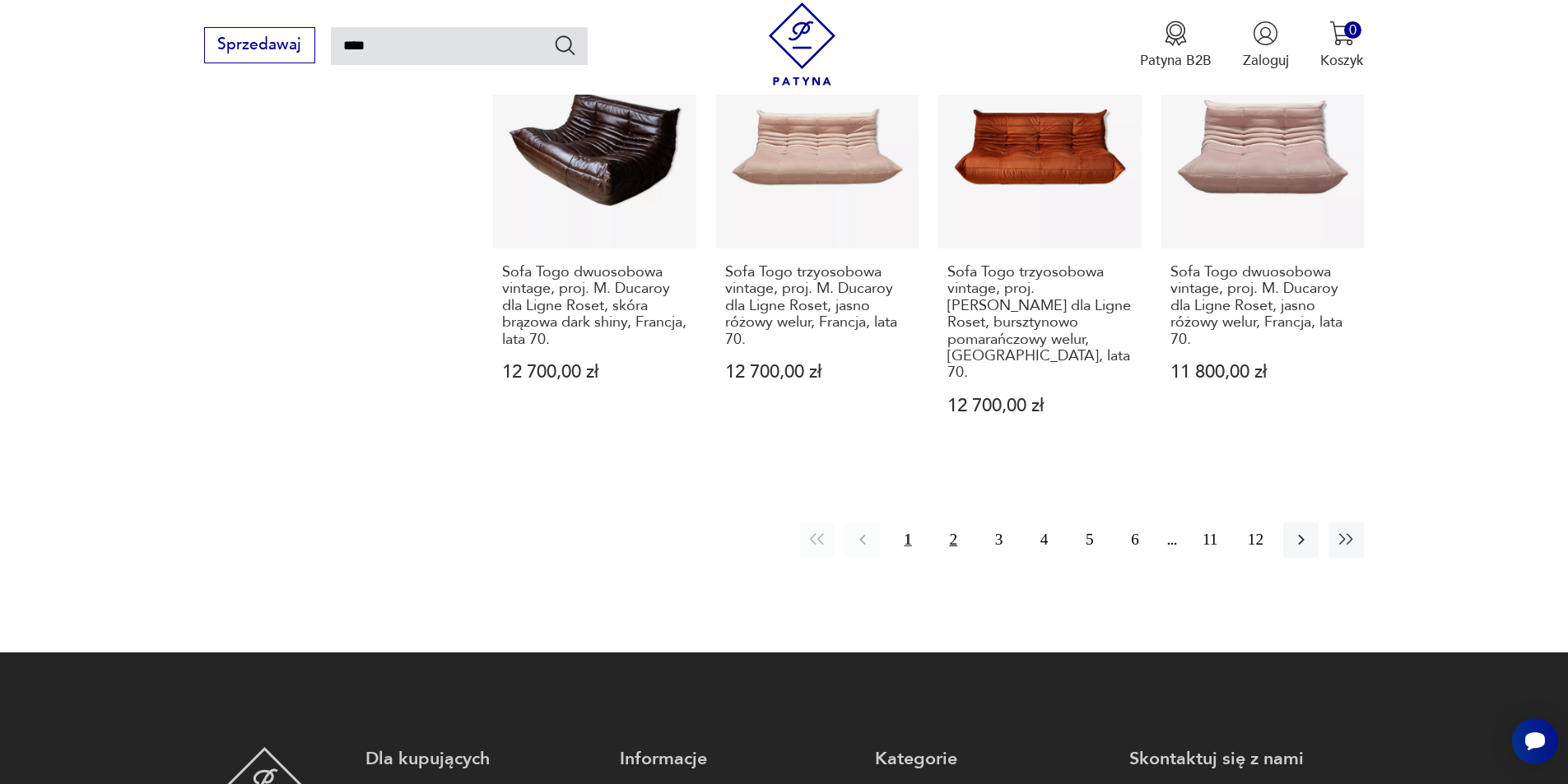
click at [960, 523] on button "2" at bounding box center [953, 540] width 35 height 35
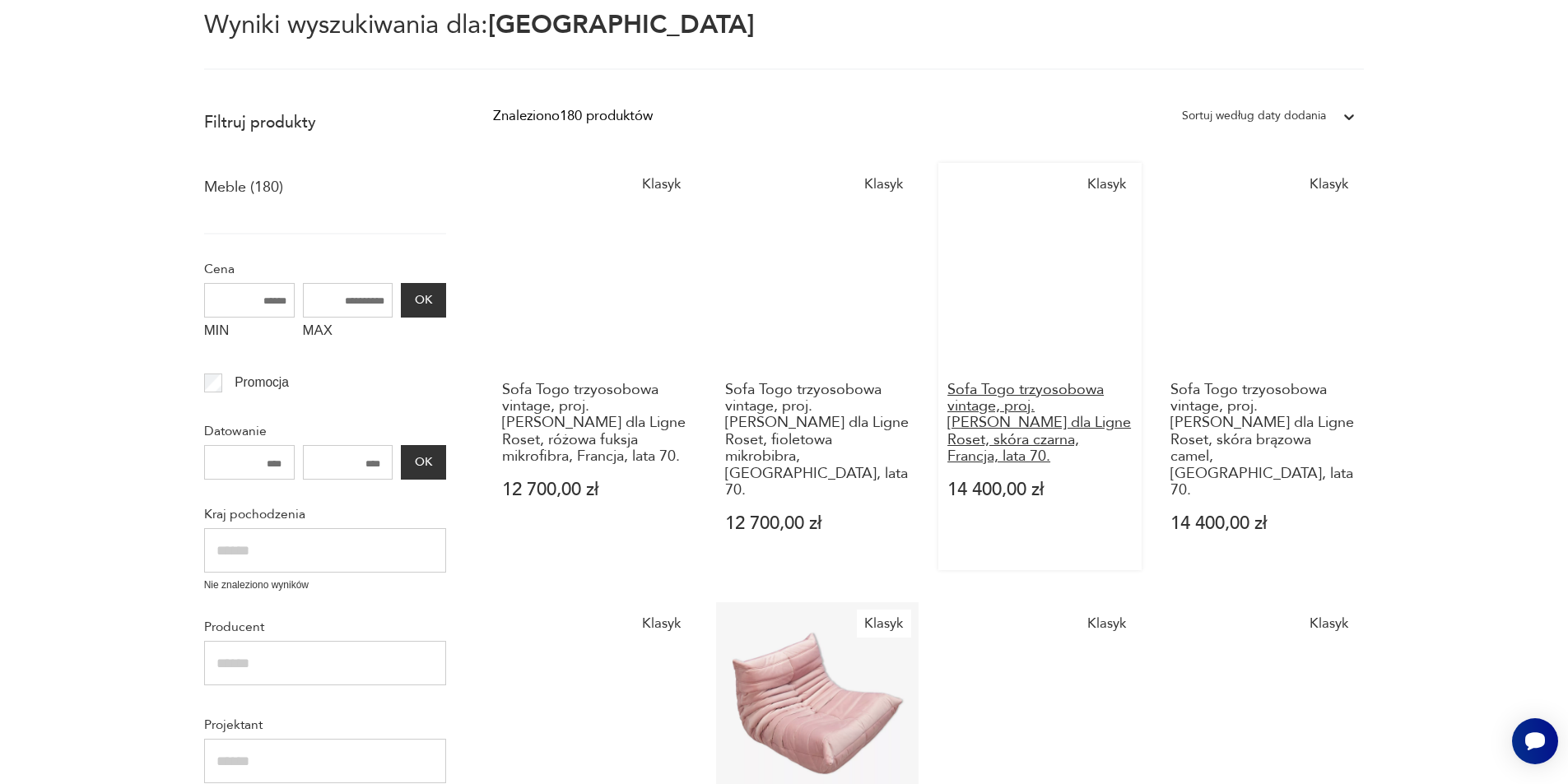
scroll to position [506, 0]
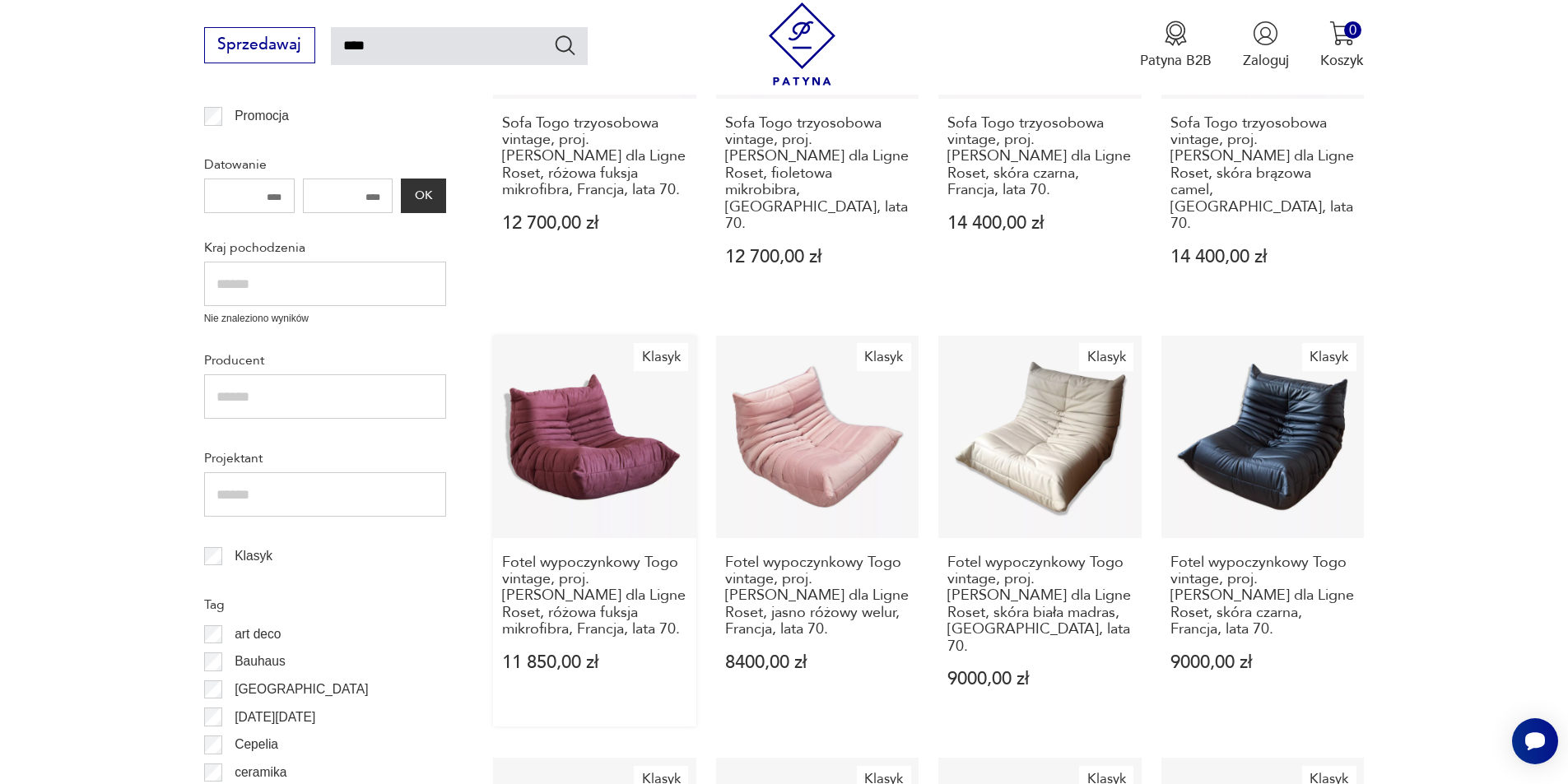
click at [609, 420] on link "Klasyk Fotel wypoczynkowy [GEOGRAPHIC_DATA] vintage, proj. [PERSON_NAME] dla Li…" at bounding box center [595, 531] width 203 height 391
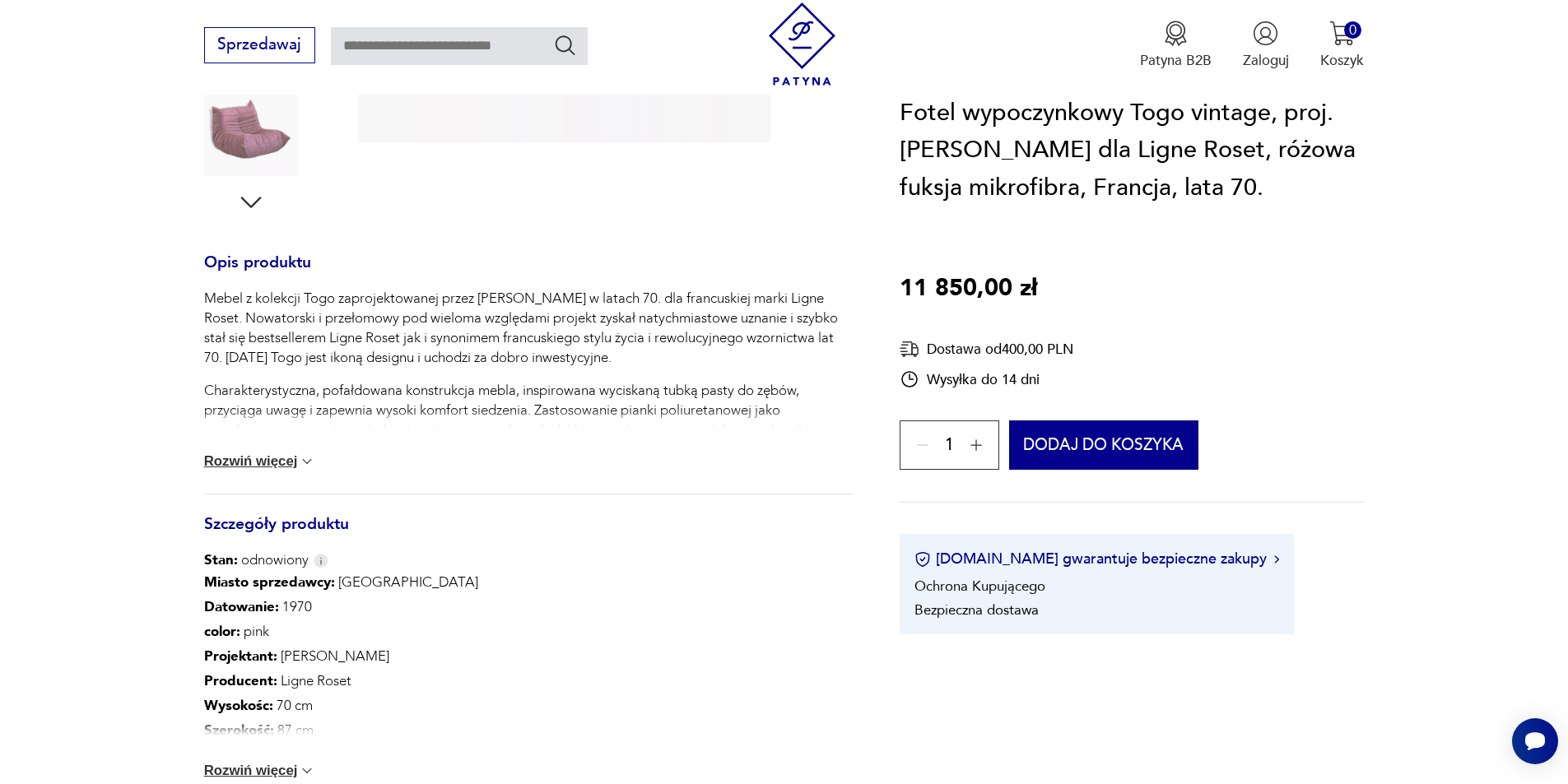
scroll to position [740, 0]
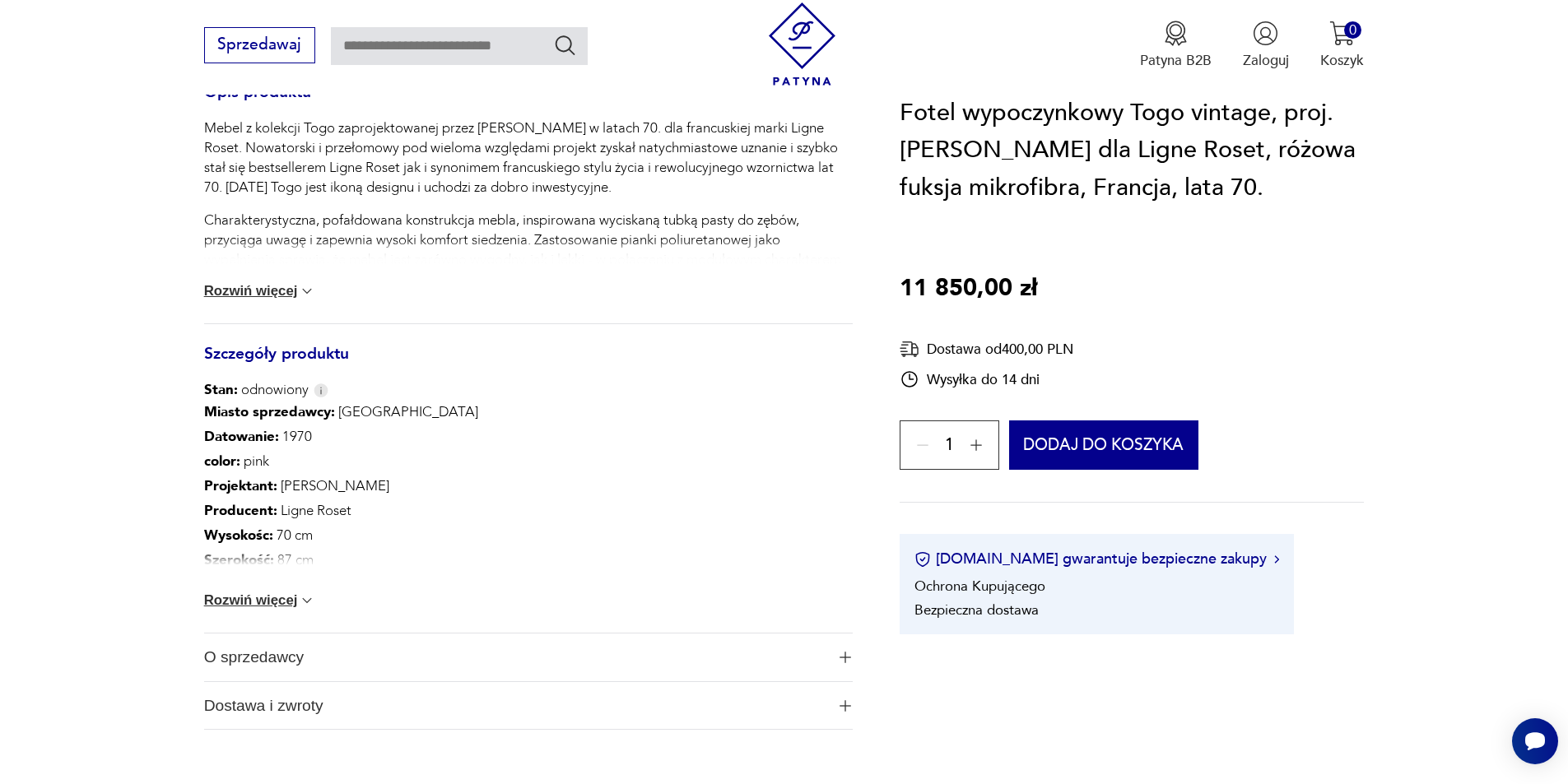
click at [258, 601] on button "Rozwiń więcej" at bounding box center [260, 600] width 112 height 17
